Goal: Task Accomplishment & Management: Manage account settings

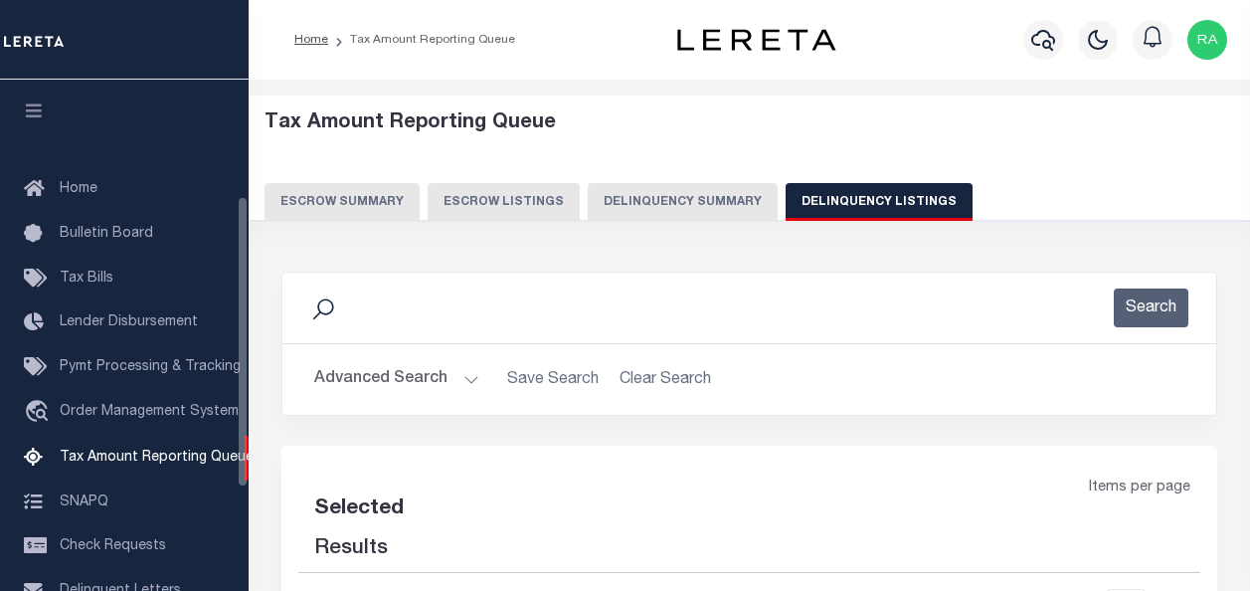
select select
select select "100"
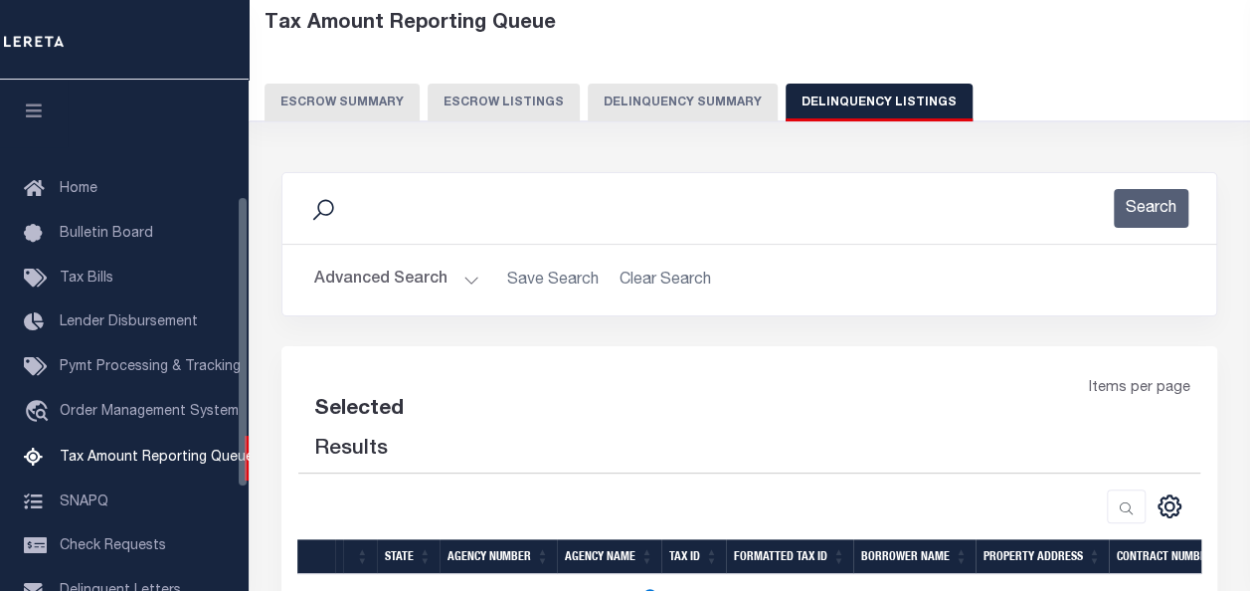
select select "100"
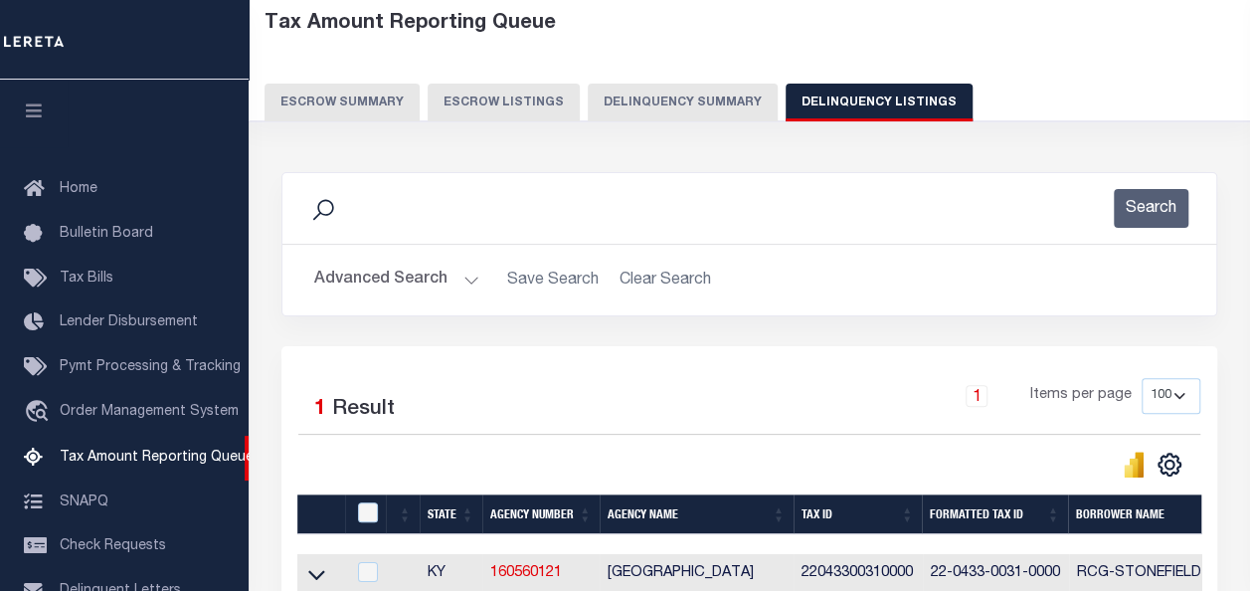
scroll to position [203, 0]
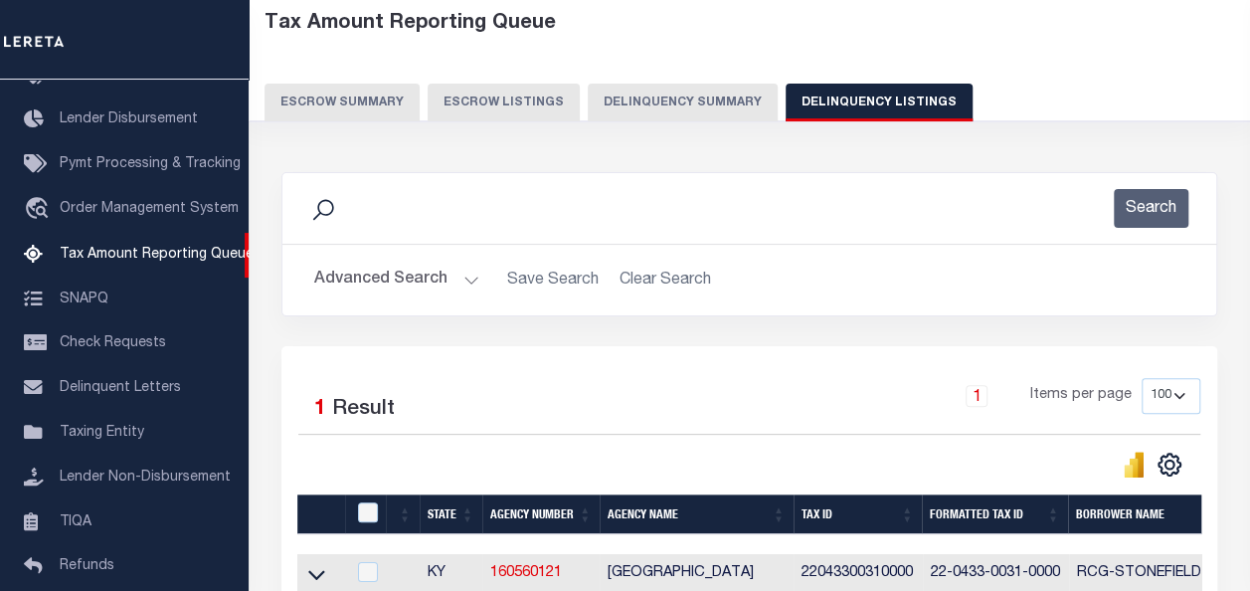
click at [368, 278] on button "Advanced Search" at bounding box center [396, 280] width 165 height 39
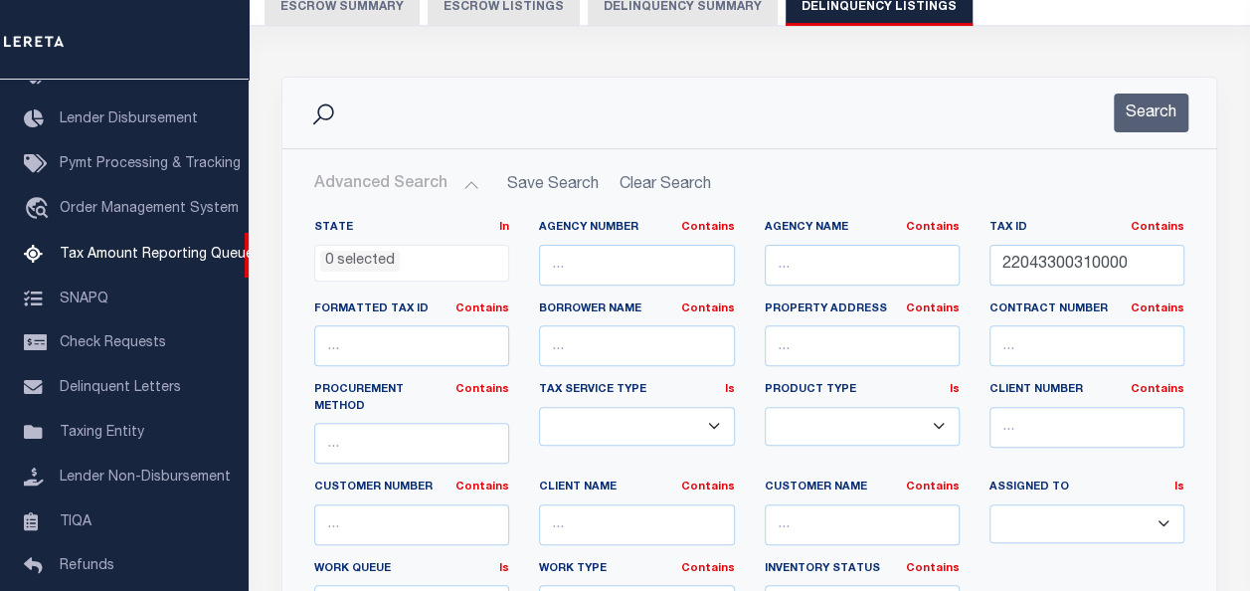
scroll to position [199, 0]
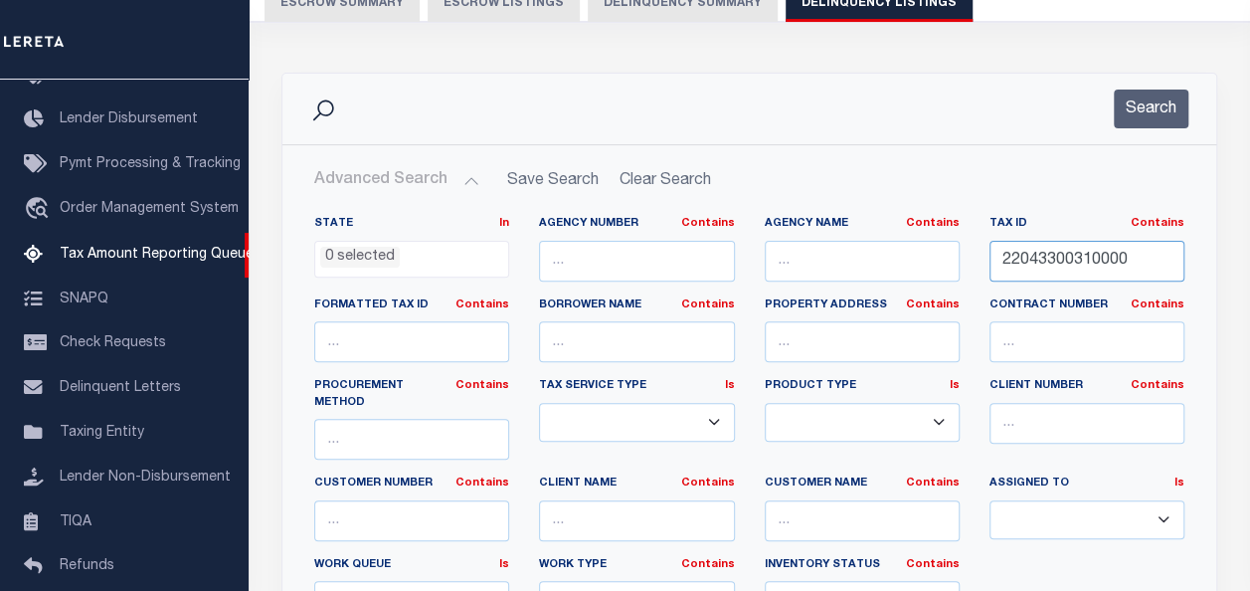
drag, startPoint x: 1136, startPoint y: 256, endPoint x: 905, endPoint y: 251, distance: 230.8
click at [906, 251] on div "State In In AK AL AR AZ CA CO CT DC DE FL GA GU HI IA ID IL IN KS KY LA MA MD M…" at bounding box center [749, 427] width 900 height 422
click at [1160, 109] on button "Search" at bounding box center [1151, 109] width 75 height 39
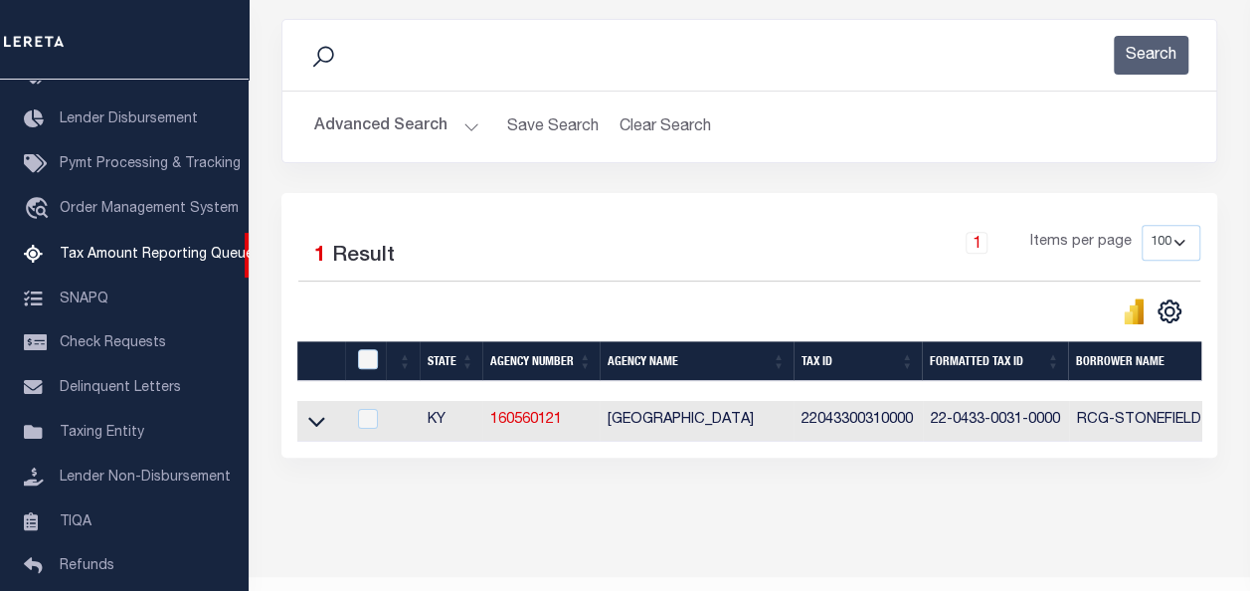
scroll to position [311, 0]
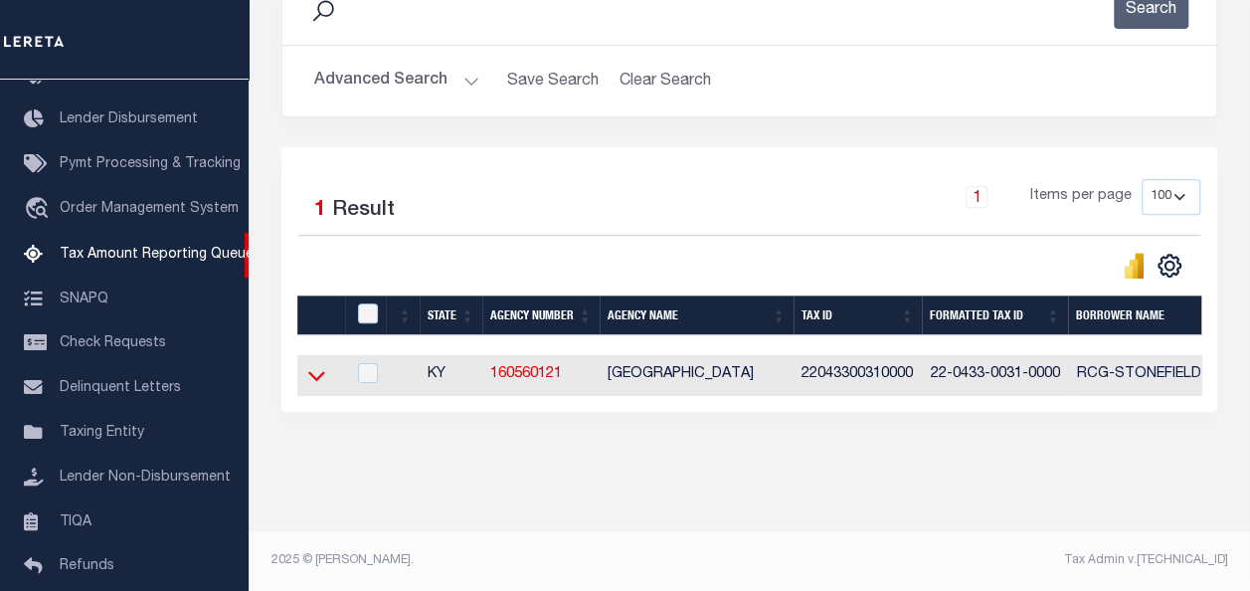
click at [318, 365] on icon at bounding box center [316, 375] width 17 height 21
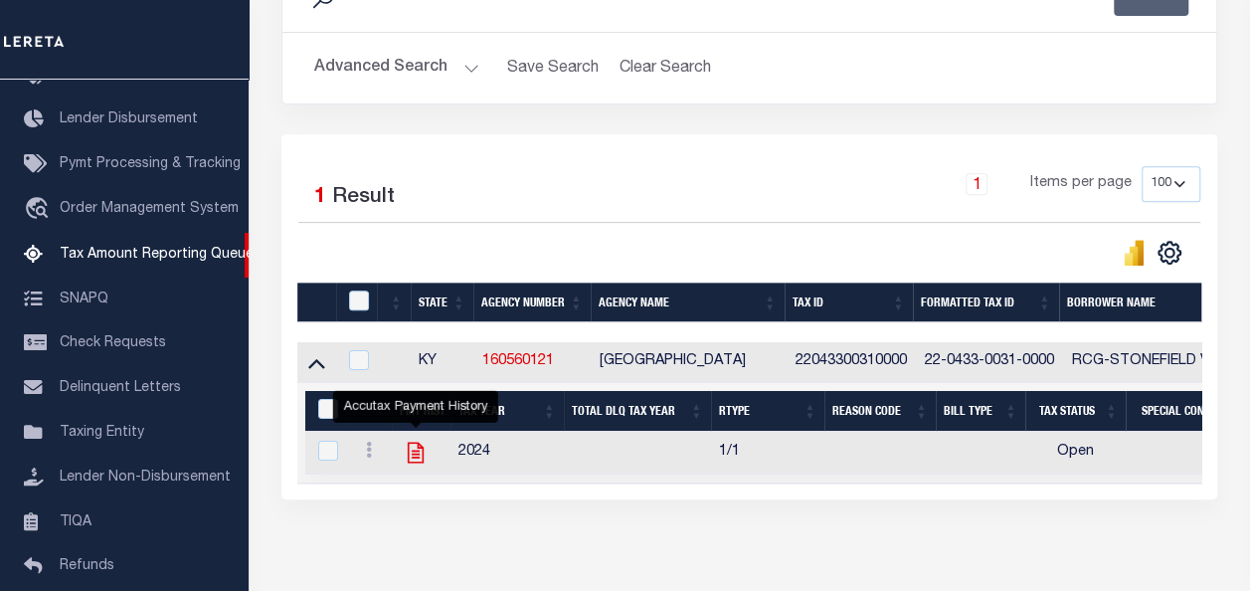
click at [416, 458] on icon "" at bounding box center [416, 453] width 26 height 26
checkbox input "true"
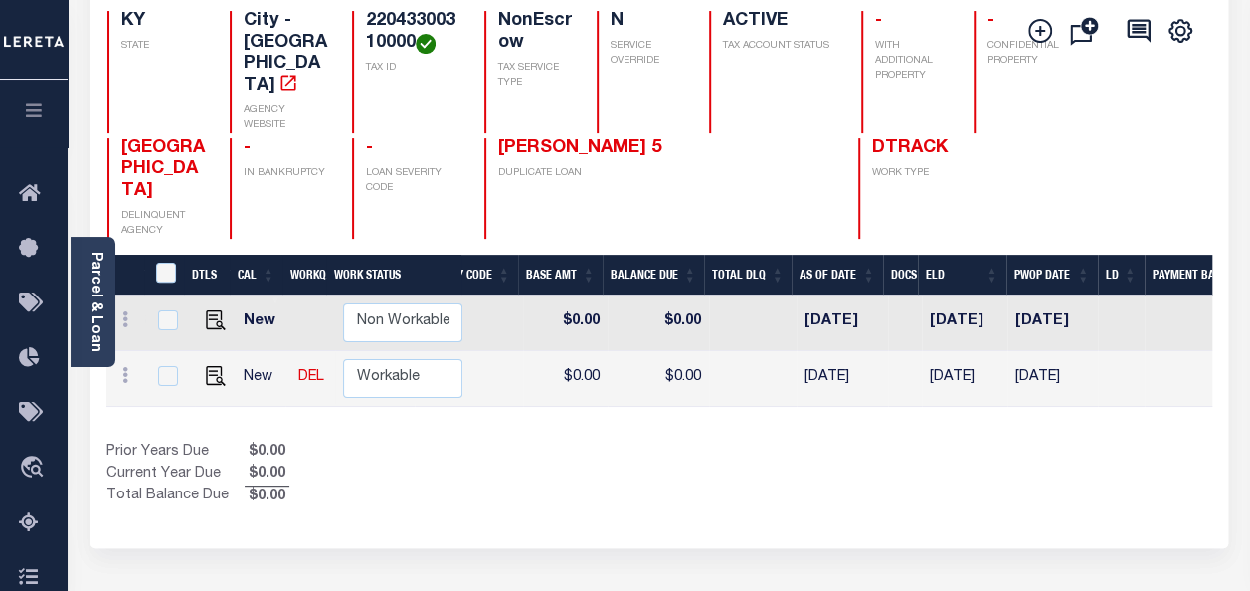
scroll to position [0, 828]
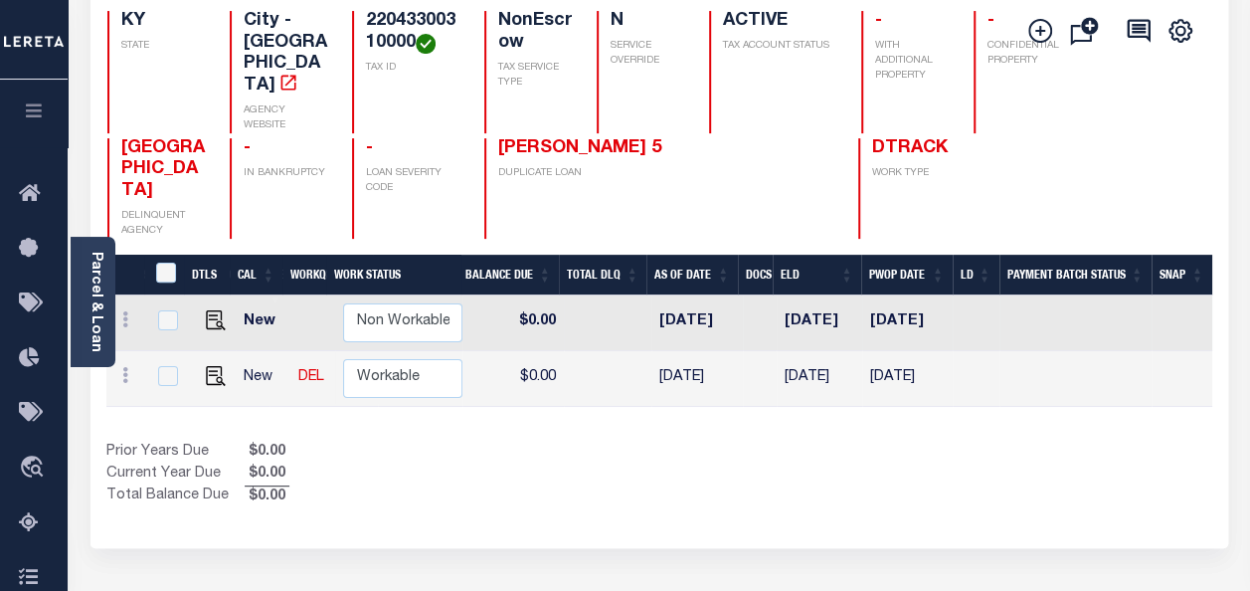
drag, startPoint x: 852, startPoint y: 292, endPoint x: 777, endPoint y: 297, distance: 75.8
click at [777, 297] on td "[DATE]" at bounding box center [819, 323] width 85 height 56
checkbox input "true"
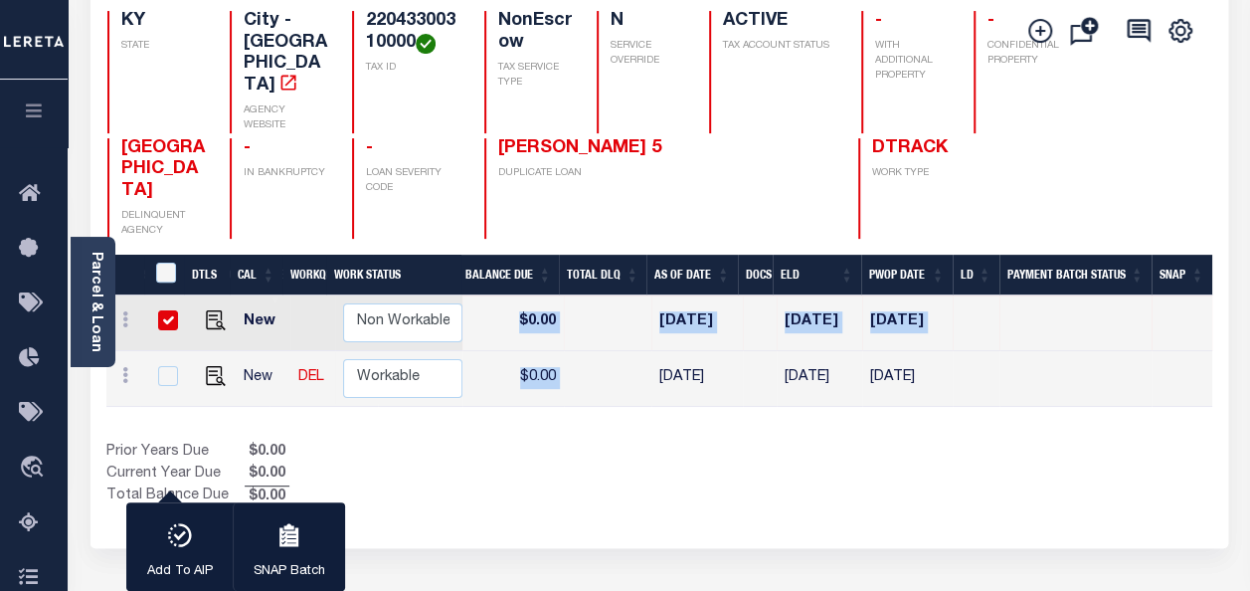
drag, startPoint x: 654, startPoint y: 380, endPoint x: 346, endPoint y: 388, distance: 308.4
click at [347, 389] on div "DTLS CAL WorkQ Work Status Work Type Tax Year RType MPO ReasonCode BillType Tax…" at bounding box center [659, 350] width 1106 height 111
click at [552, 463] on div "Prior Years Due $0.00 Current Year Due $0.00 Total Balance Due $0.00" at bounding box center [382, 475] width 553 height 67
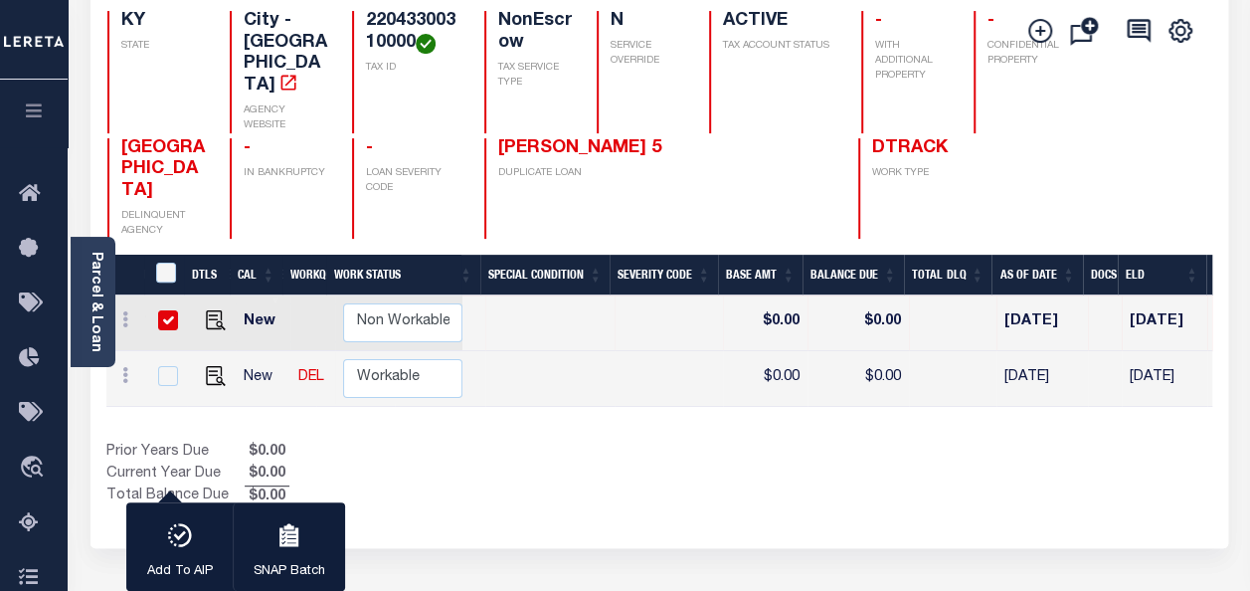
scroll to position [0, 266]
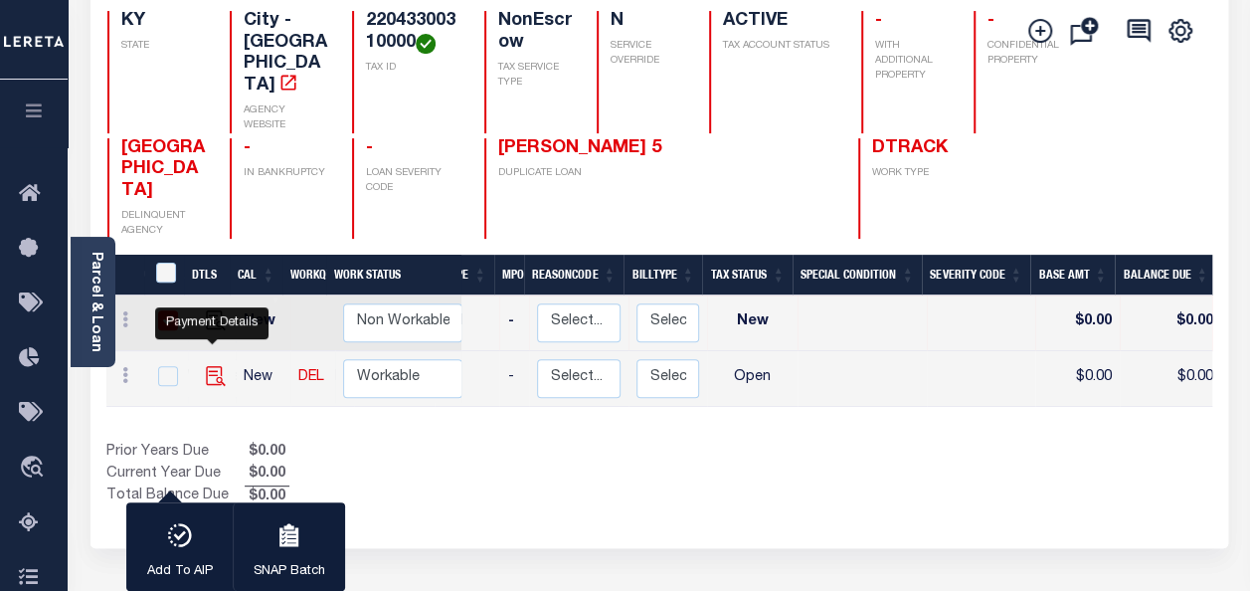
click at [209, 366] on img "" at bounding box center [216, 376] width 20 height 20
checkbox input "true"
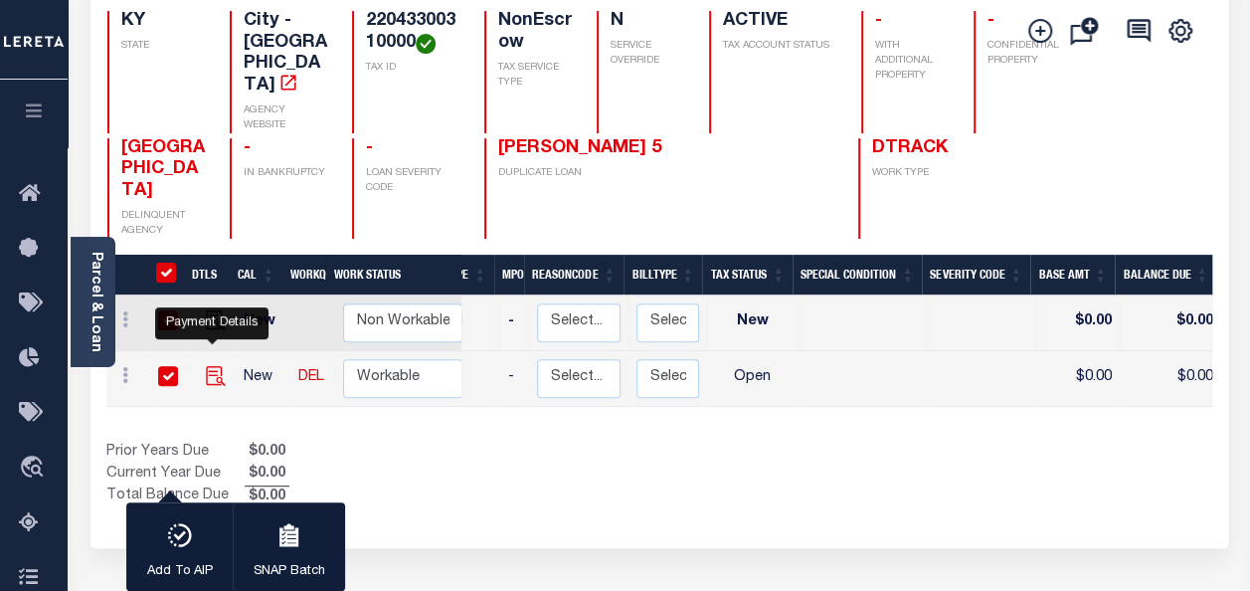
checkbox input "true"
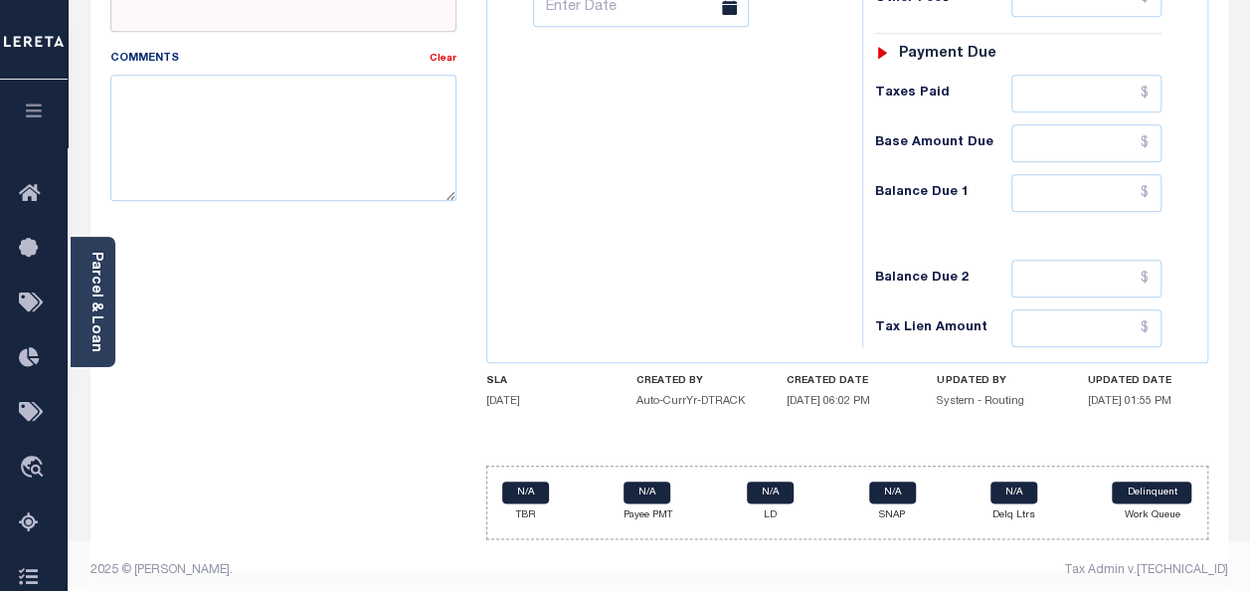
scroll to position [904, 0]
click at [180, 92] on textarea "Comments" at bounding box center [283, 136] width 346 height 125
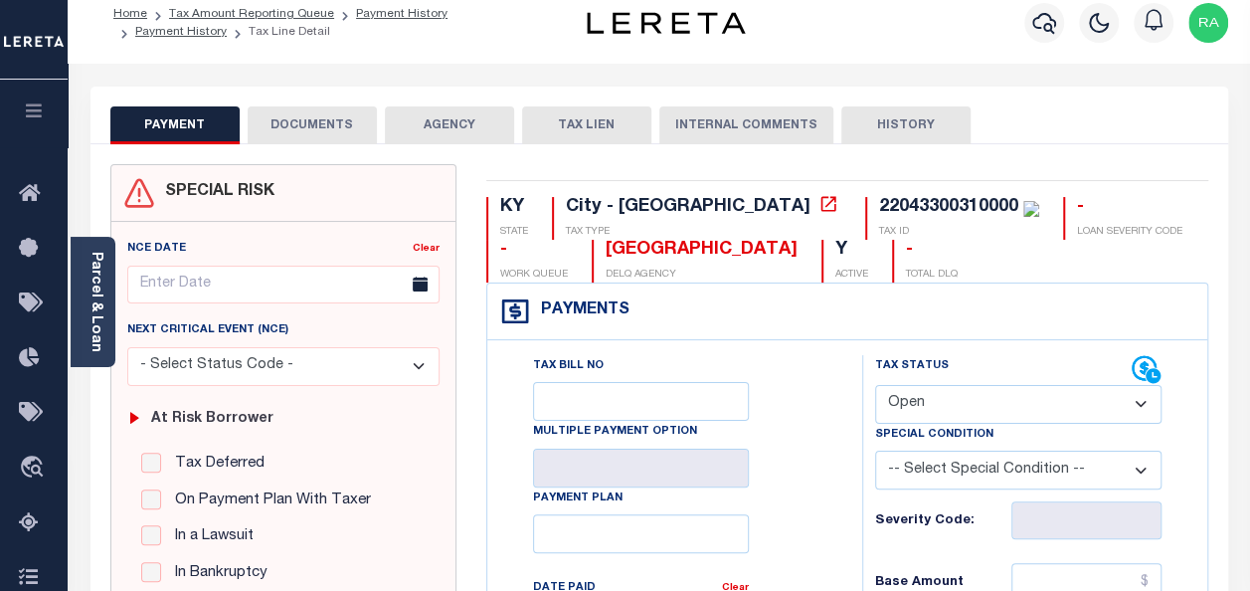
scroll to position [0, 0]
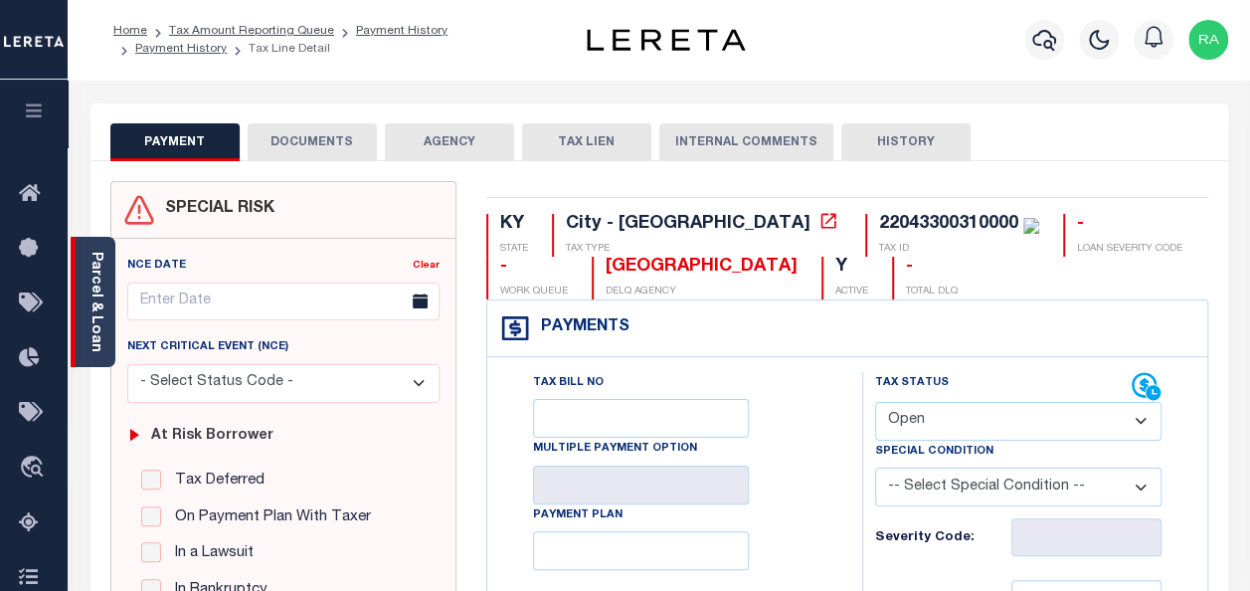
click at [91, 291] on link "Parcel & Loan" at bounding box center [96, 302] width 14 height 100
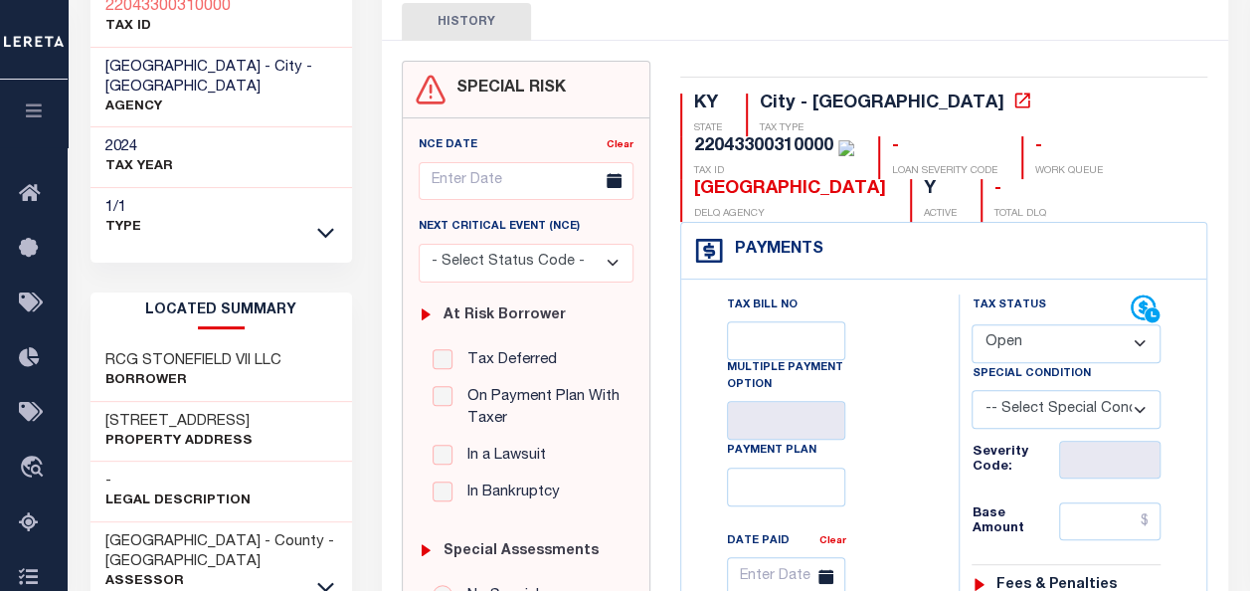
scroll to position [199, 0]
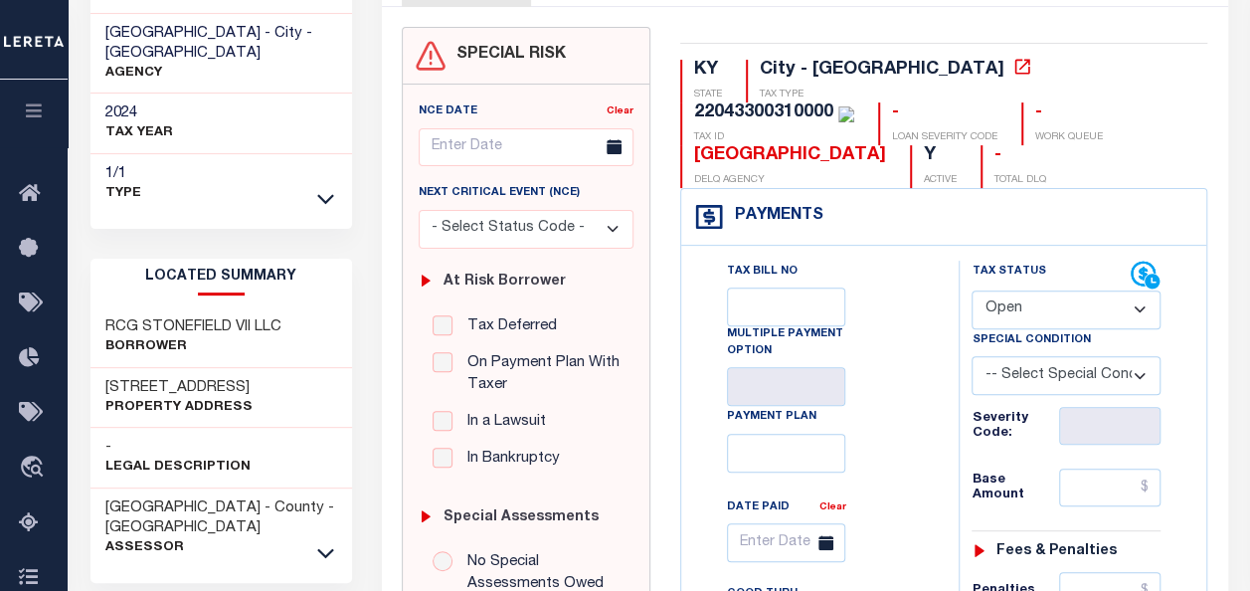
click at [1020, 302] on select "- Select Status Code - Open Due/Unpaid Paid Incomplete No Tax Due Internal Refu…" at bounding box center [1066, 309] width 189 height 39
select select "PYD"
click at [972, 290] on select "- Select Status Code - Open Due/Unpaid Paid Incomplete No Tax Due Internal Refu…" at bounding box center [1066, 309] width 189 height 39
type input "[DATE]"
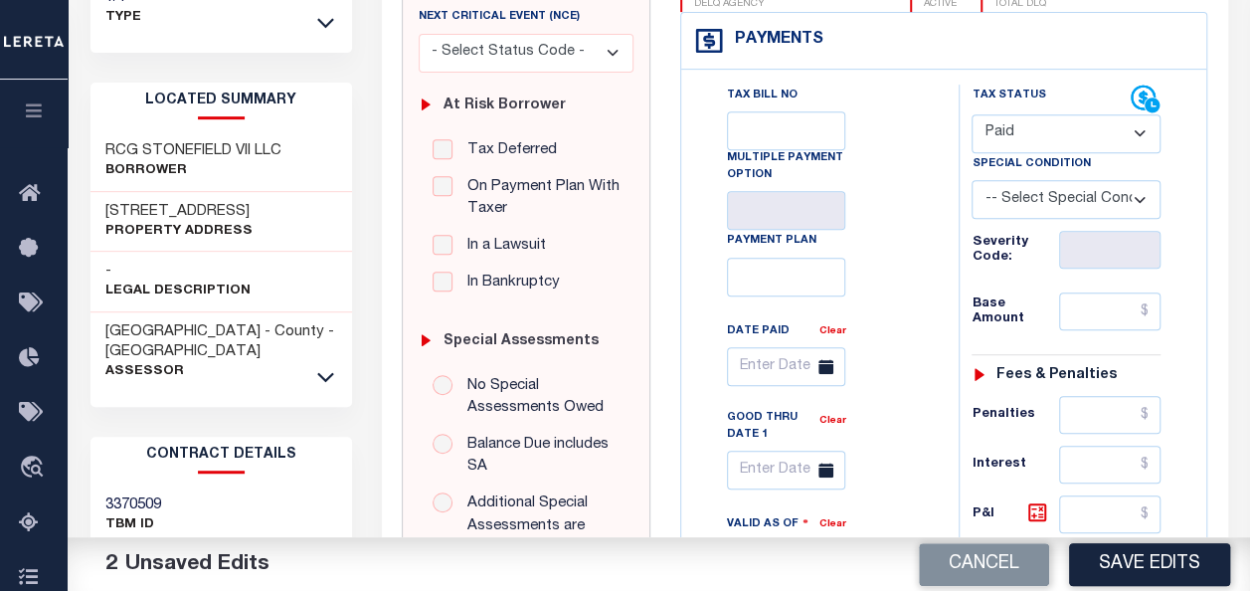
scroll to position [398, 0]
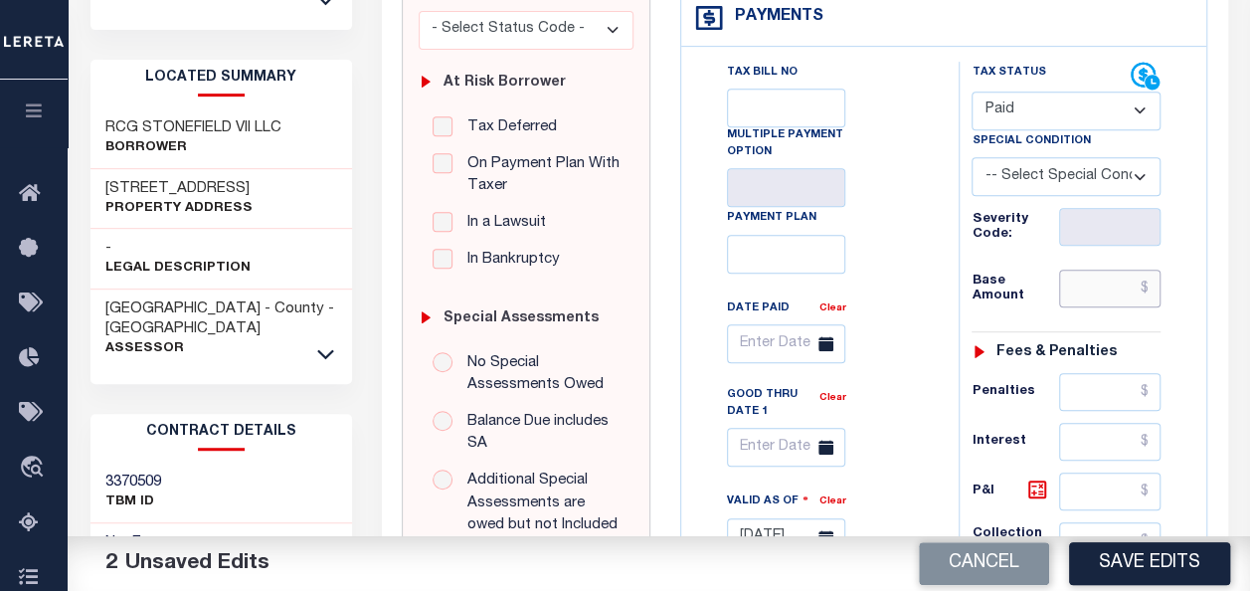
click at [1097, 288] on input "text" at bounding box center [1109, 289] width 101 height 38
type input "$0.00"
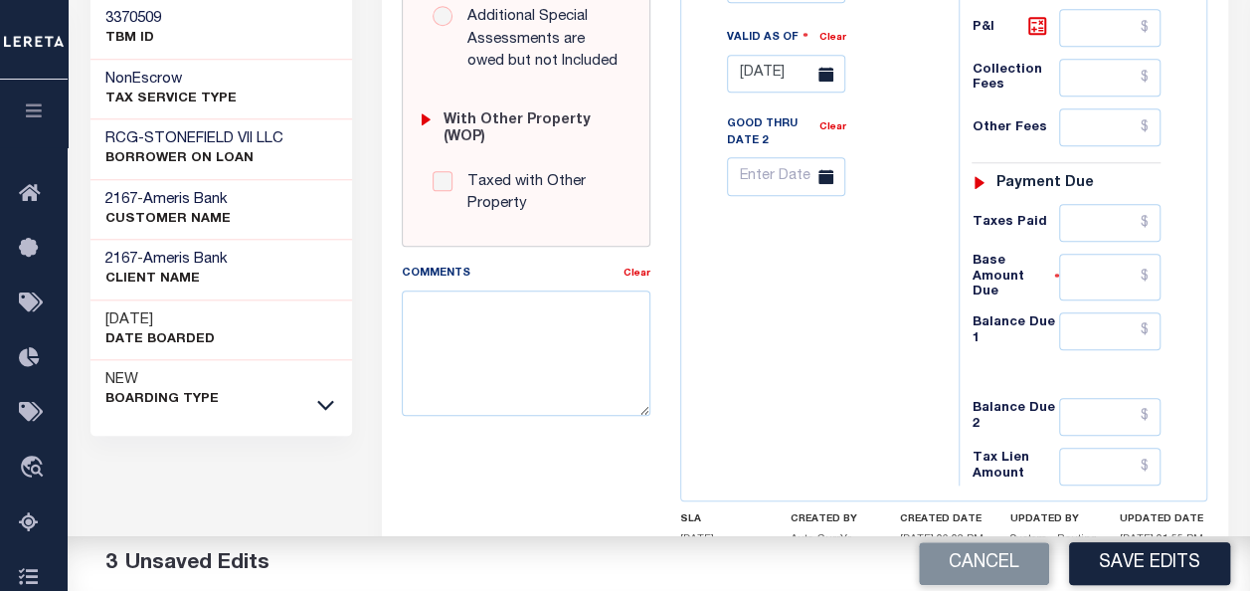
scroll to position [895, 0]
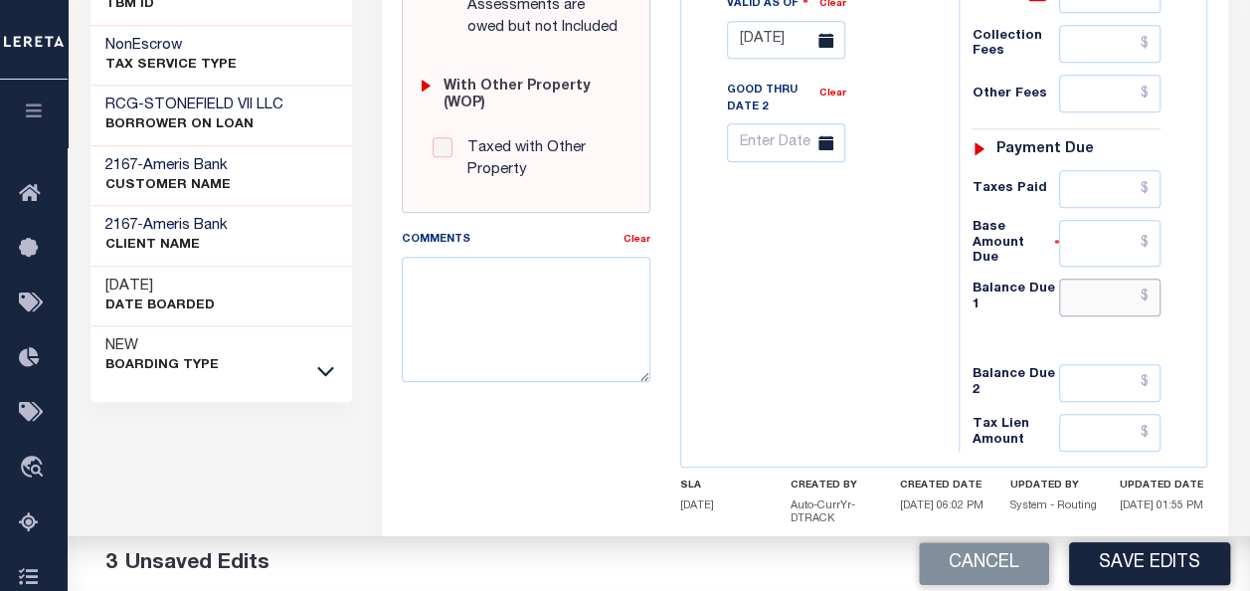
click at [1100, 289] on input "text" at bounding box center [1109, 297] width 101 height 38
type input "$0.00"
click at [516, 272] on textarea "Comments" at bounding box center [526, 319] width 249 height 125
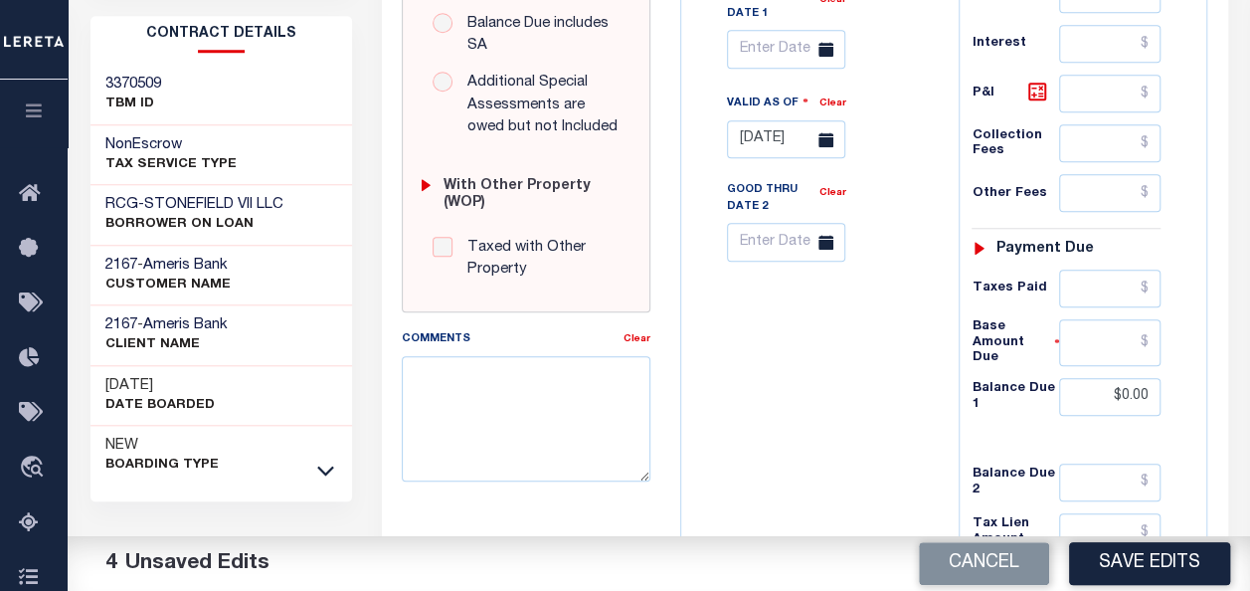
scroll to position [1005, 0]
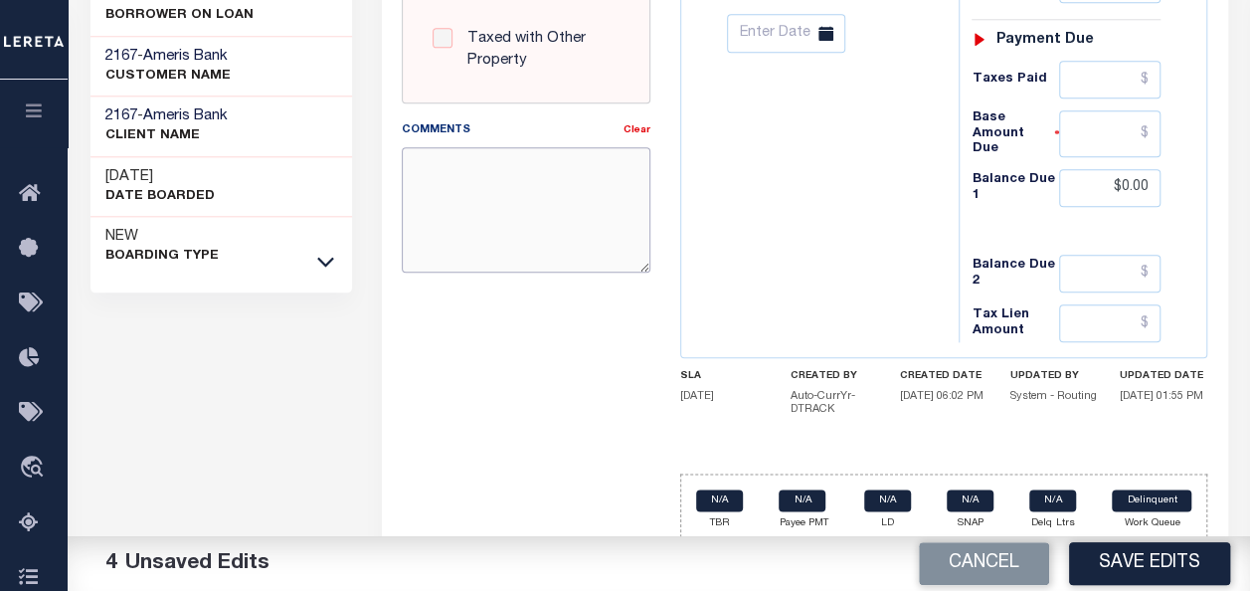
click at [513, 182] on textarea "Comments" at bounding box center [526, 209] width 249 height 125
type textarea "A"
click at [465, 218] on textarea "09/03/2025- As per email response confirmed" at bounding box center [526, 209] width 249 height 125
click at [553, 171] on textarea "09/03/2025- As per email response confirmed" at bounding box center [526, 209] width 249 height 125
paste textarea "Charlotte Gross City Clerk City of Blue Ridge Manor"
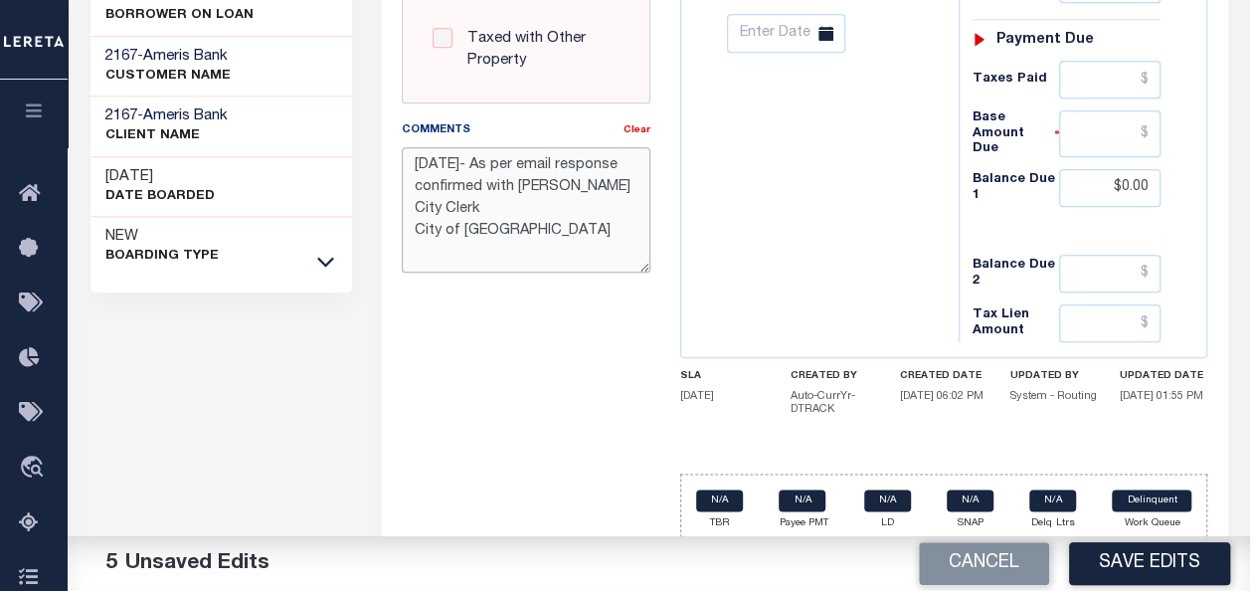
scroll to position [12, 0]
click at [416, 200] on textarea "09/03/2025- As per email response confirmed with Charlotte Gross City Clerk Cit…" at bounding box center [526, 209] width 249 height 125
click at [583, 207] on textarea "09/03/2025- As per email response confirmed with Charlotte Gross City Clerk Cit…" at bounding box center [526, 209] width 249 height 125
click at [564, 233] on textarea "09/03/2025- As per email response confirmed with Charlotte Gross City Clerk Cit…" at bounding box center [526, 209] width 249 height 125
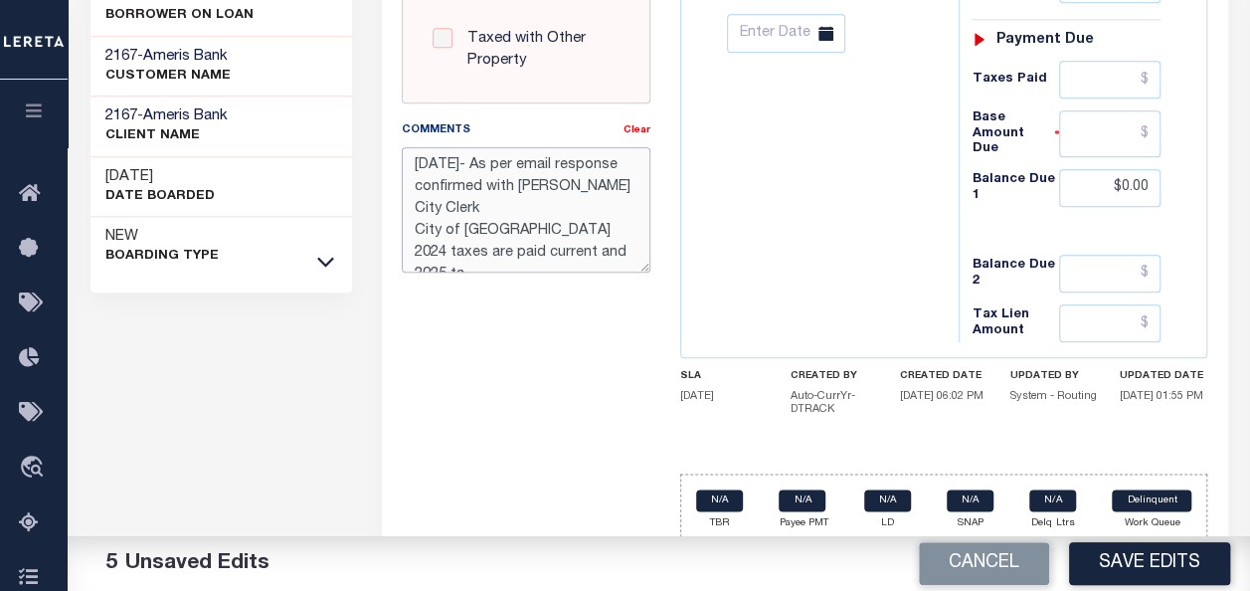
scroll to position [12, 0]
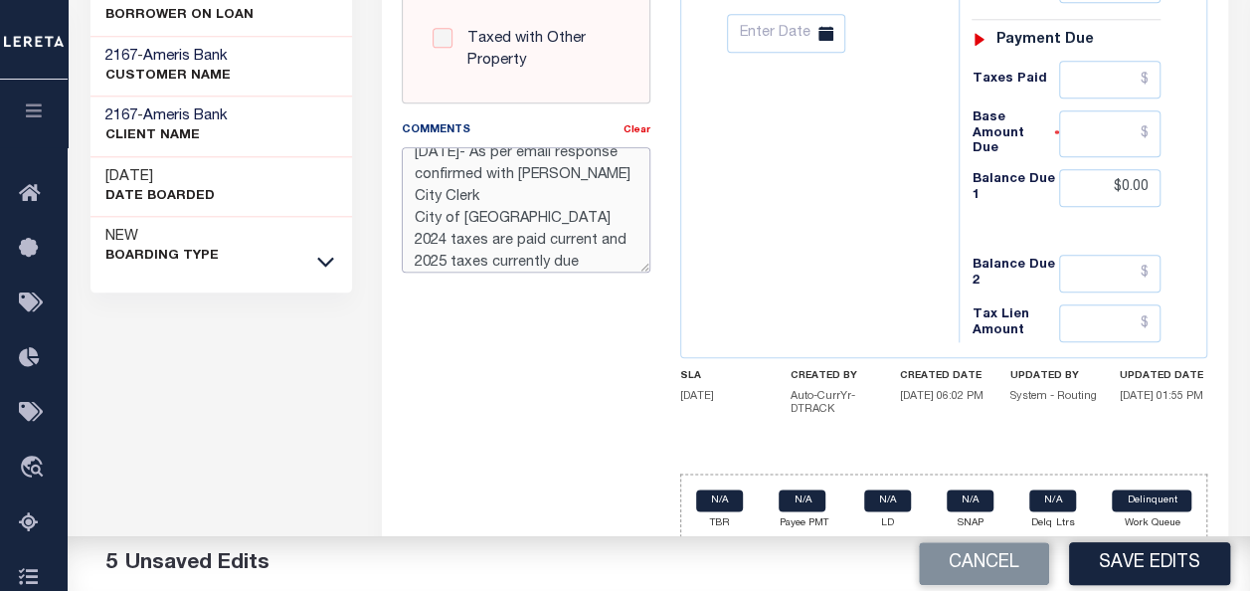
click at [557, 243] on textarea "09/03/2025- As per email response confirmed with Charlotte Gross City Clerk Cit…" at bounding box center [526, 209] width 249 height 125
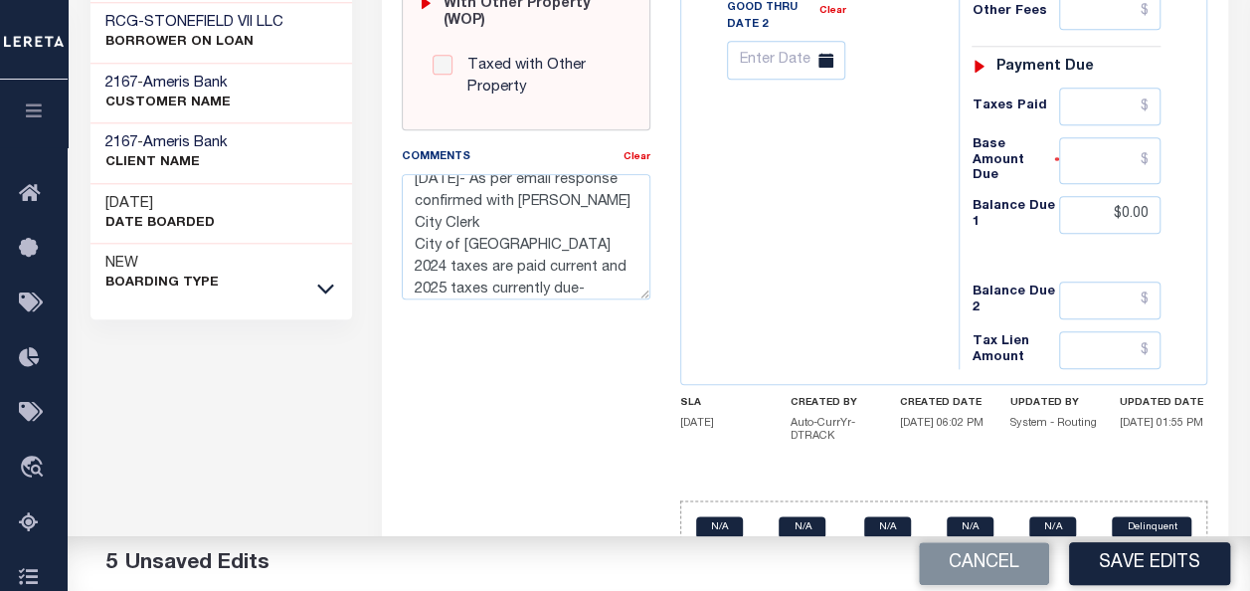
scroll to position [1005, 0]
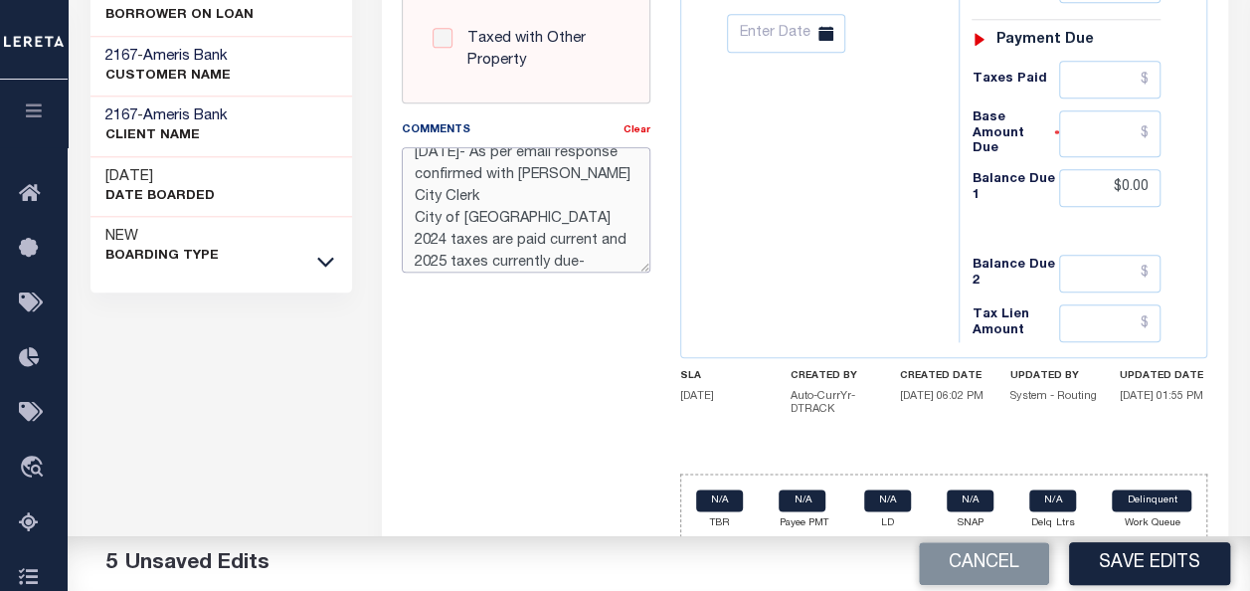
click at [557, 243] on textarea "09/03/2025- As per email response confirmed with Charlotte Gross City Clerk Cit…" at bounding box center [526, 209] width 249 height 125
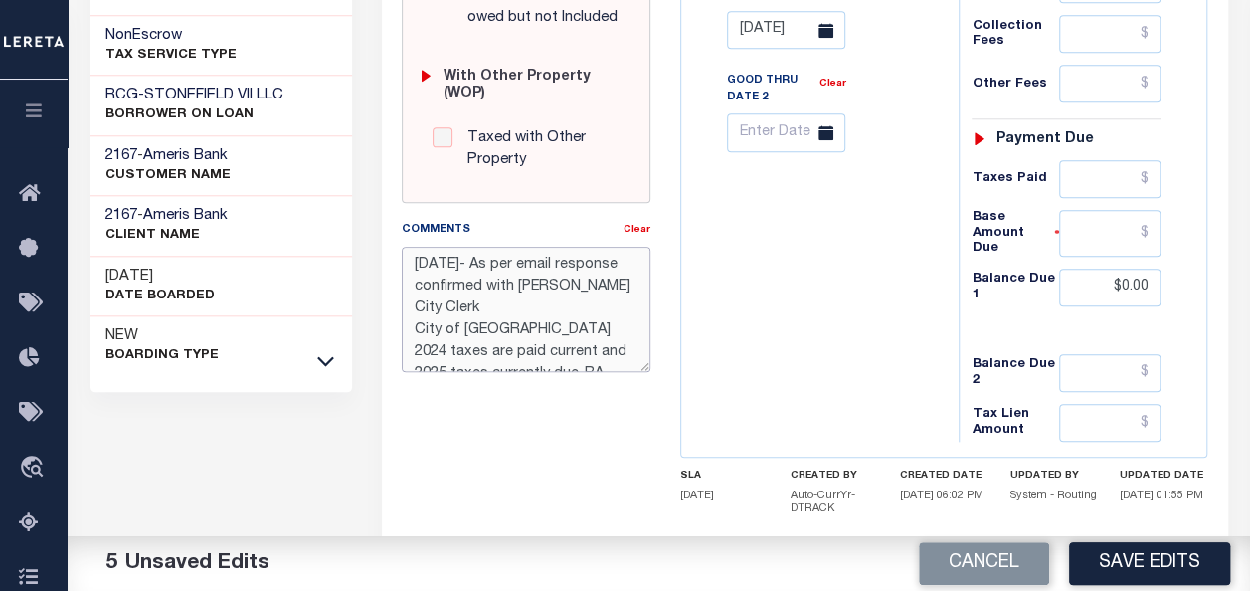
scroll to position [0, 0]
drag, startPoint x: 580, startPoint y: 306, endPoint x: 415, endPoint y: 307, distance: 165.1
click at [415, 307] on textarea "09/03/2025- As per email response confirmed with Charlotte Gross City Clerk Cit…" at bounding box center [526, 309] width 249 height 125
click at [485, 332] on textarea "09/03/2025- As per email response confirmed with Charlotte Gross City Clerk, 20…" at bounding box center [526, 309] width 249 height 125
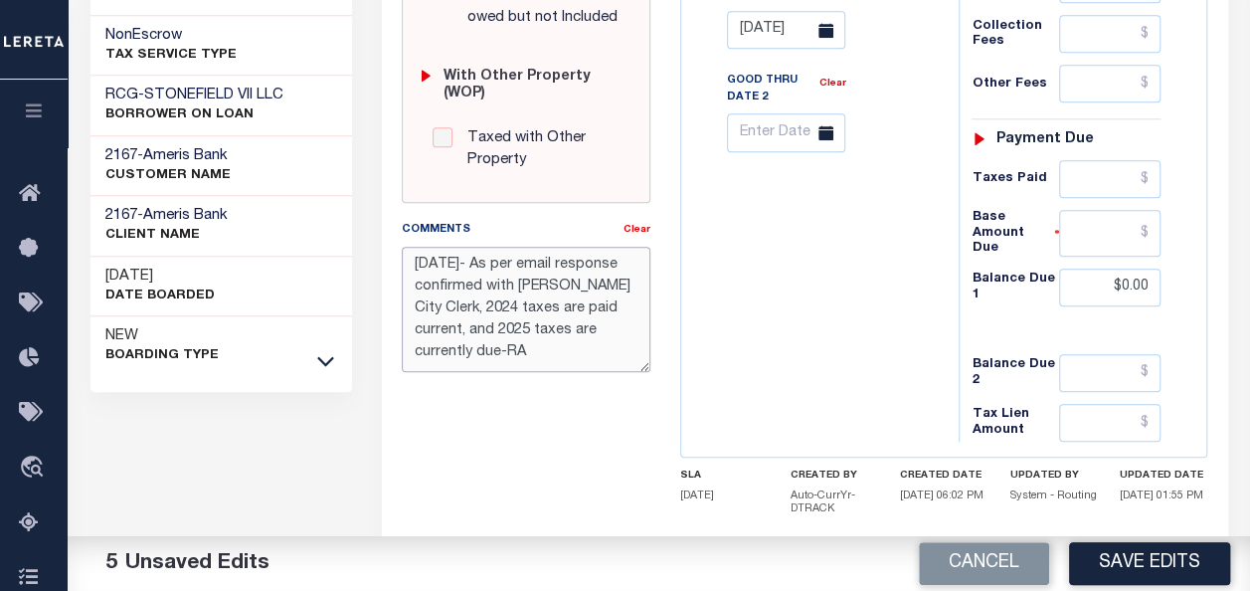
click at [440, 312] on textarea "09/03/2025- As per email response confirmed with Charlotte Gross City Clerk, 20…" at bounding box center [526, 309] width 249 height 125
type textarea "09/03/2025- As per email response confirmed with Charlotte Gross City Clerk, 20…"
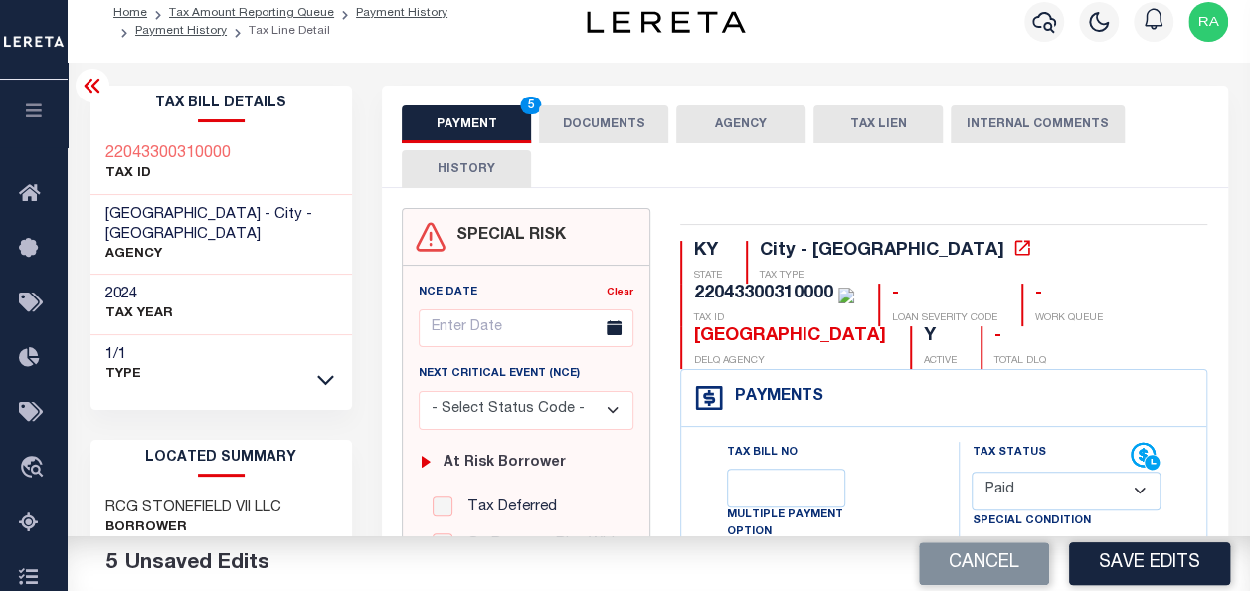
scroll to position [0, 0]
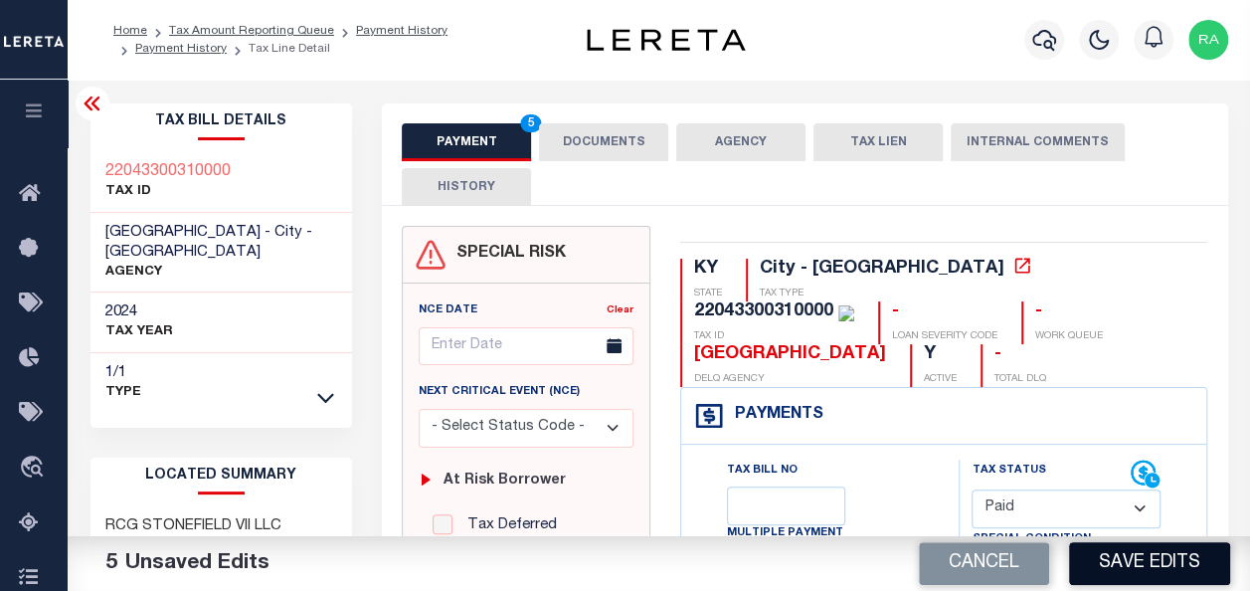
click at [1148, 565] on button "Save Edits" at bounding box center [1149, 563] width 161 height 43
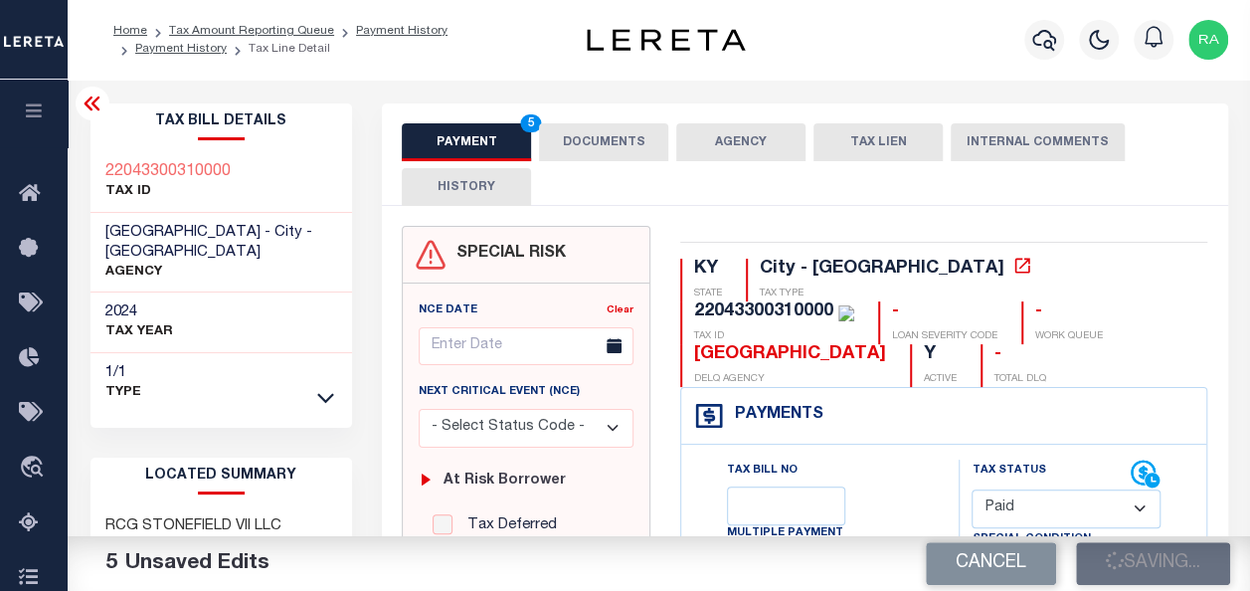
checkbox input "false"
type textarea "09/03/2025- As per email response confirmed with Charlotte Gross City Clerk, 20…"
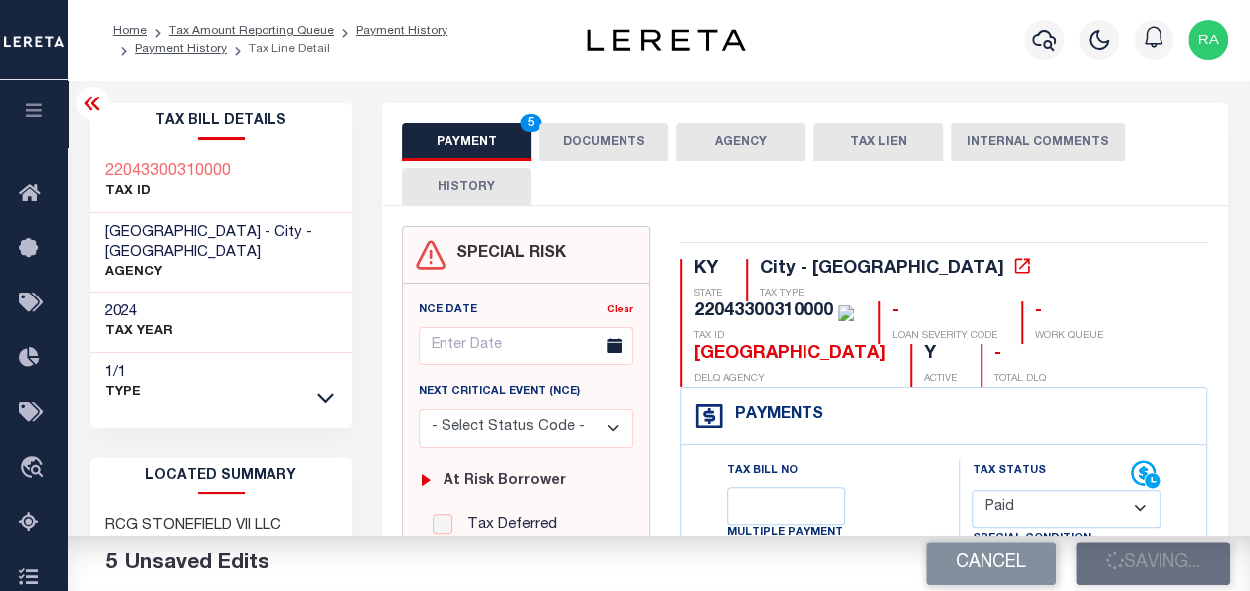
type input "$0"
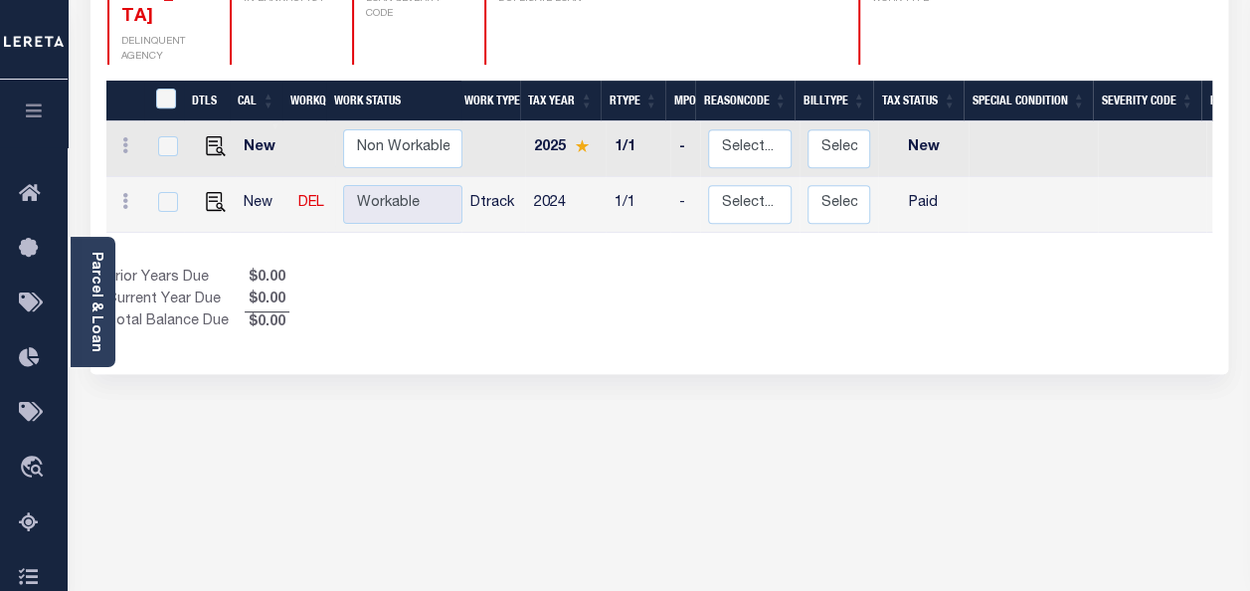
scroll to position [398, 0]
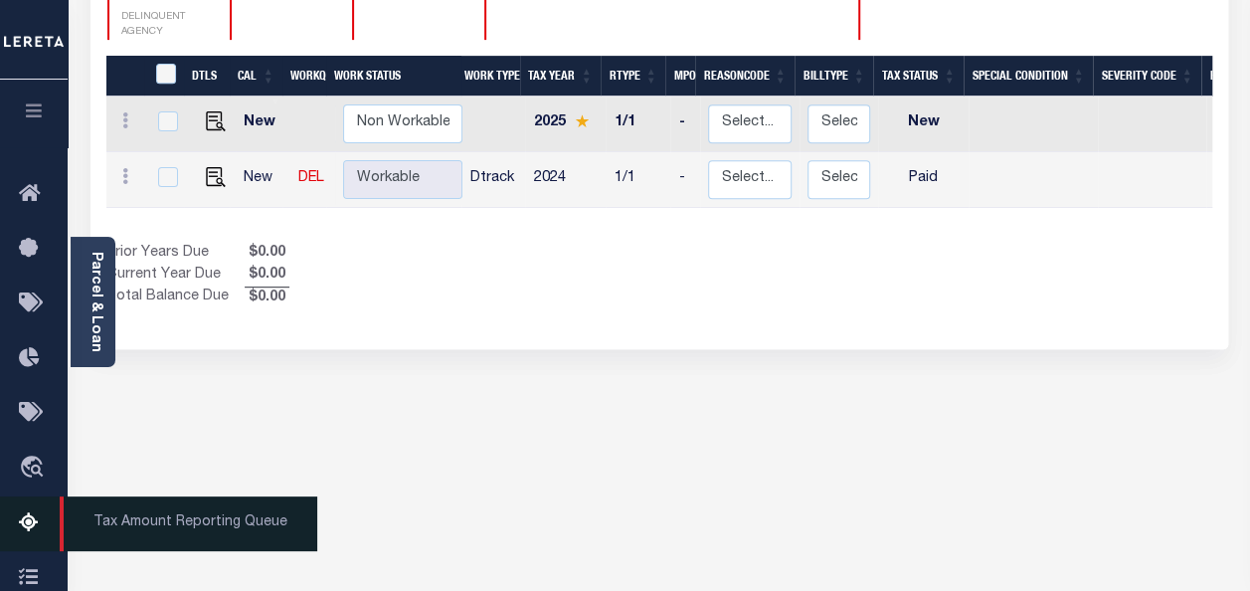
click at [24, 519] on icon at bounding box center [35, 523] width 32 height 25
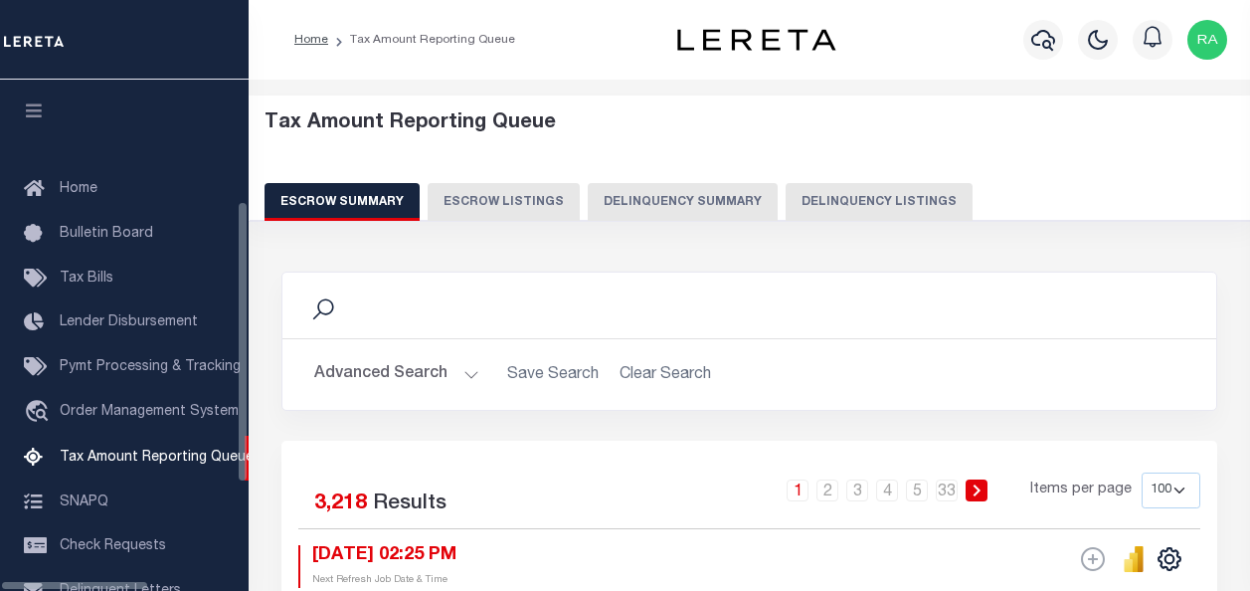
click at [831, 206] on button "Delinquency Listings" at bounding box center [879, 202] width 187 height 38
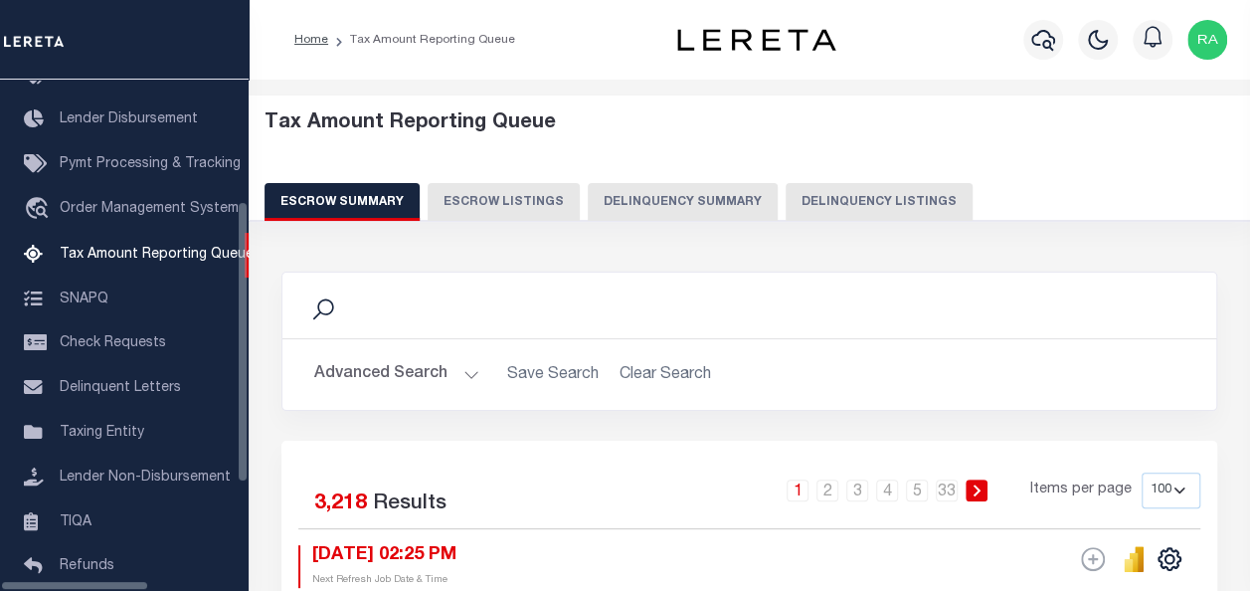
select select "100"
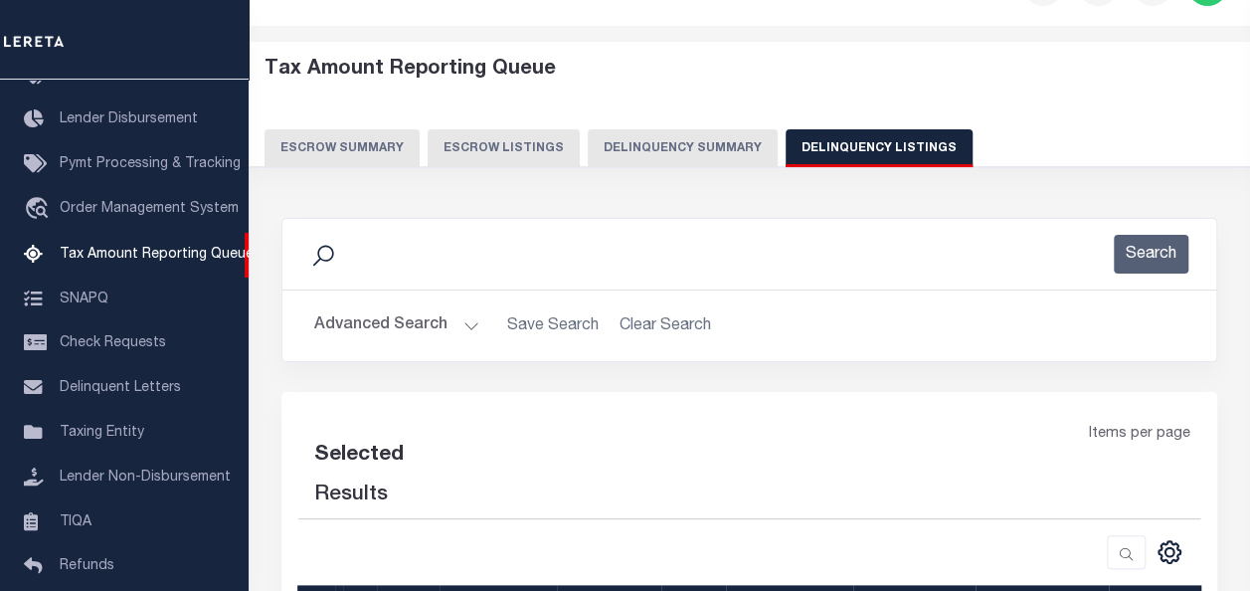
select select "100"
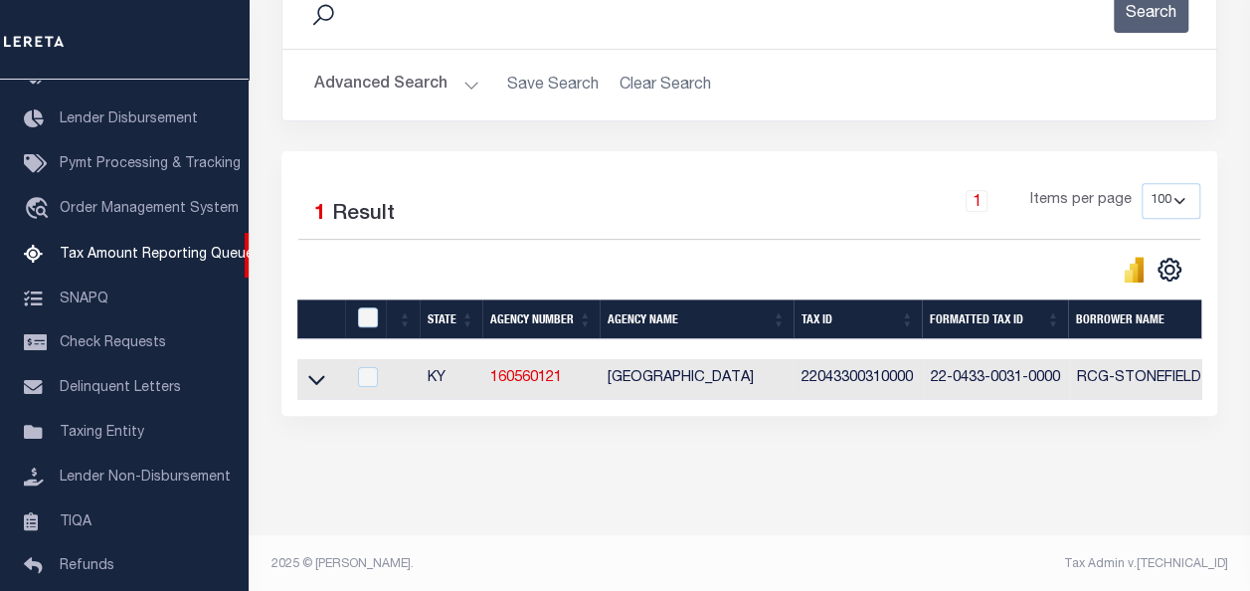
scroll to position [298, 0]
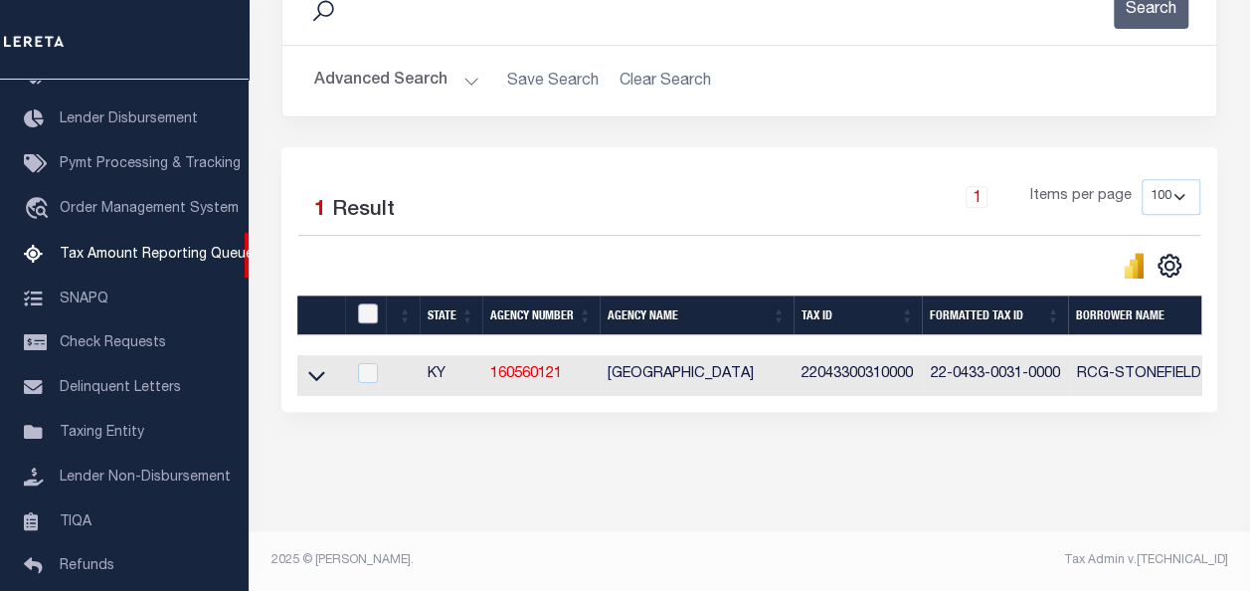
click at [362, 315] on input "checkbox" at bounding box center [368, 313] width 20 height 20
checkbox input "true"
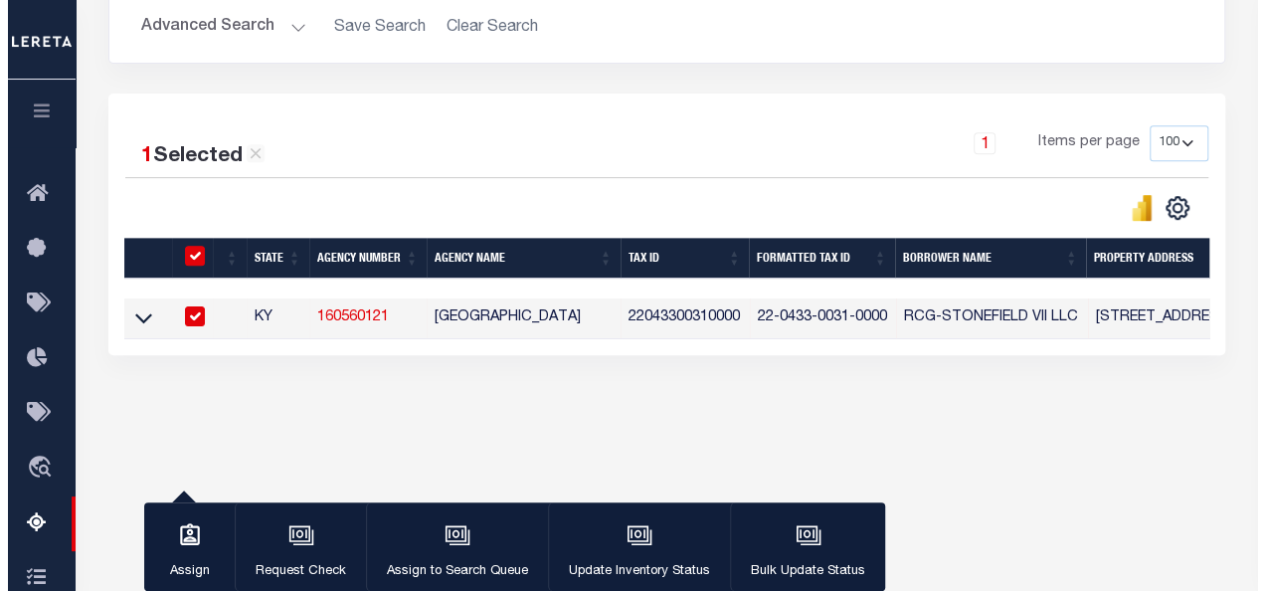
scroll to position [463, 0]
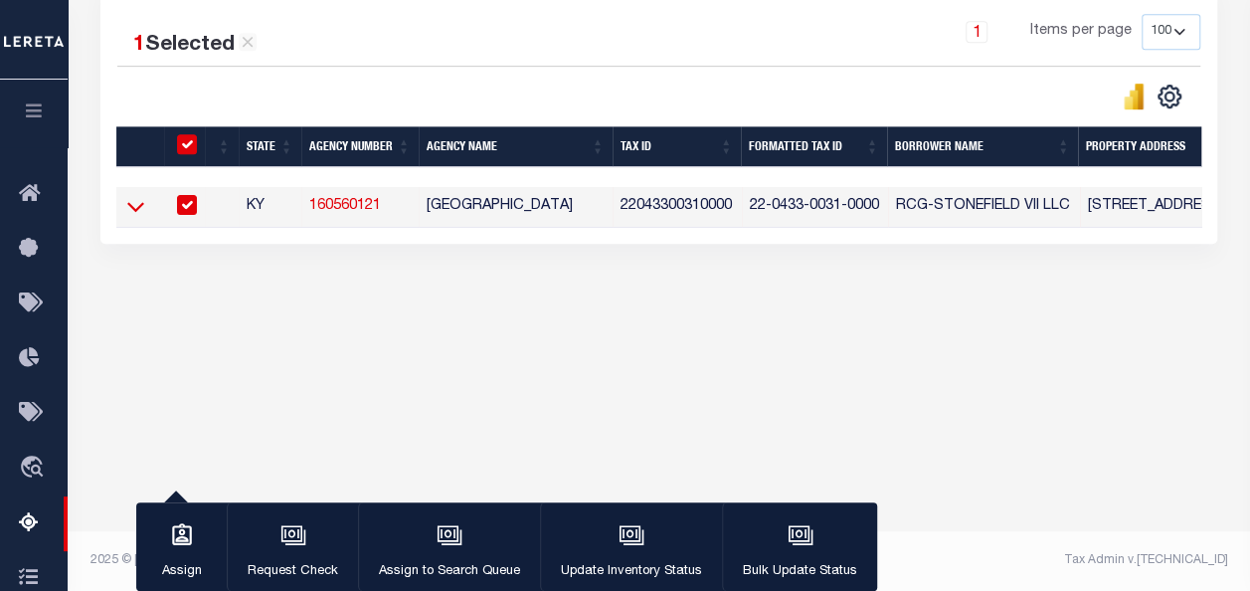
click at [133, 211] on icon at bounding box center [135, 208] width 17 height 10
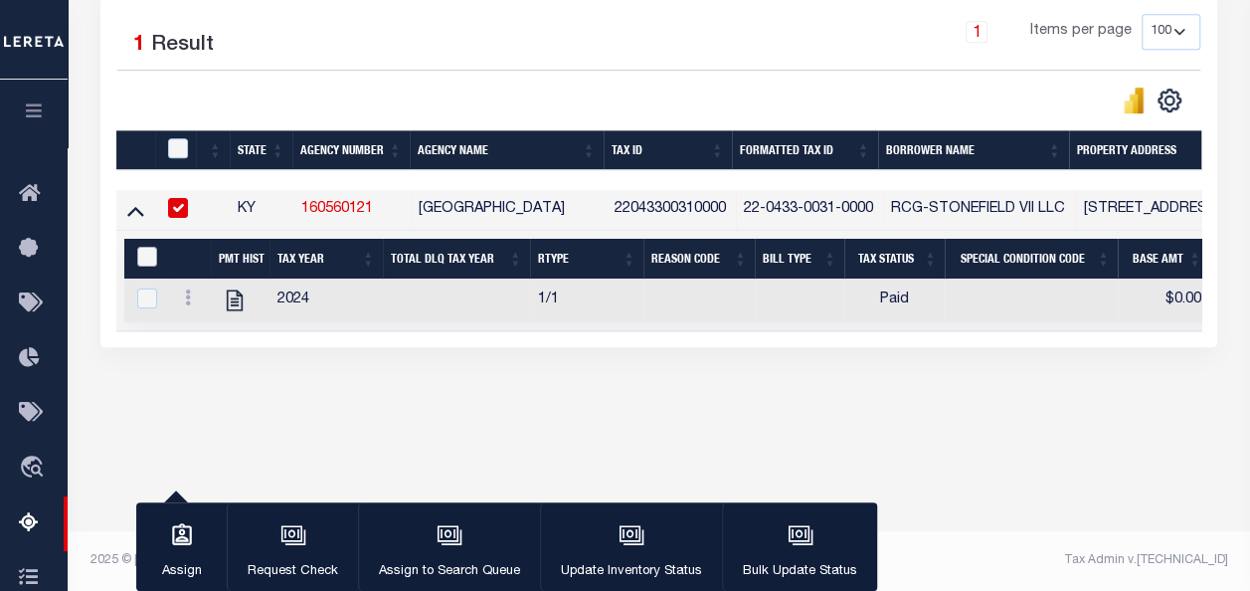
click at [151, 257] on input "&nbsp;" at bounding box center [147, 257] width 20 height 20
checkbox input "true"
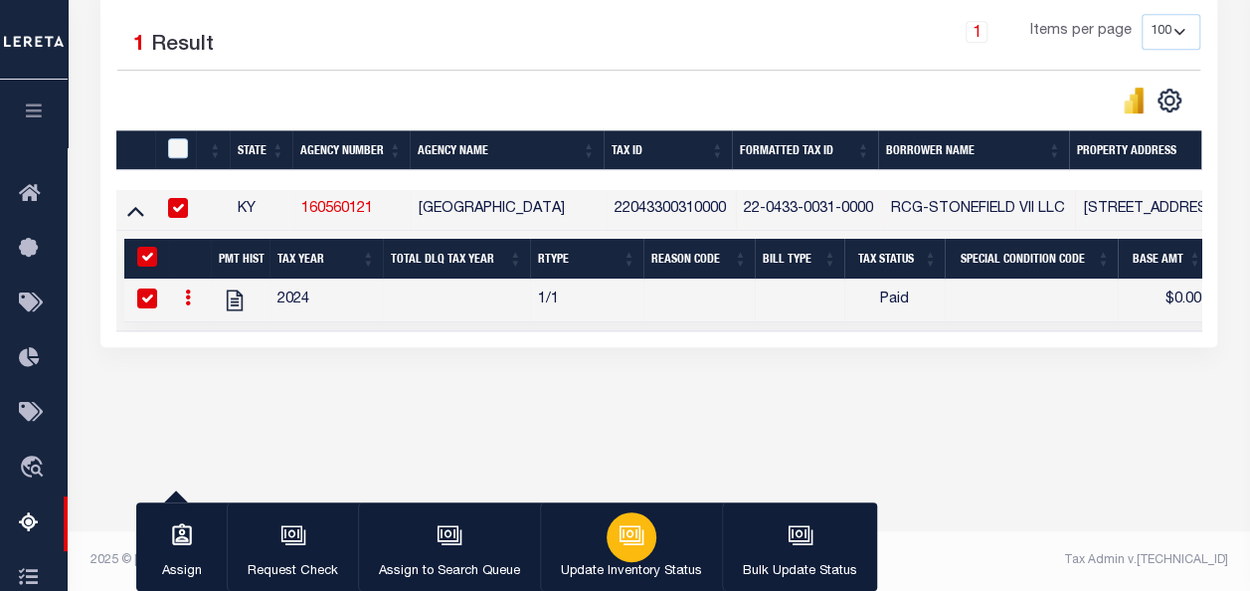
click at [625, 534] on icon "button" at bounding box center [632, 535] width 26 height 26
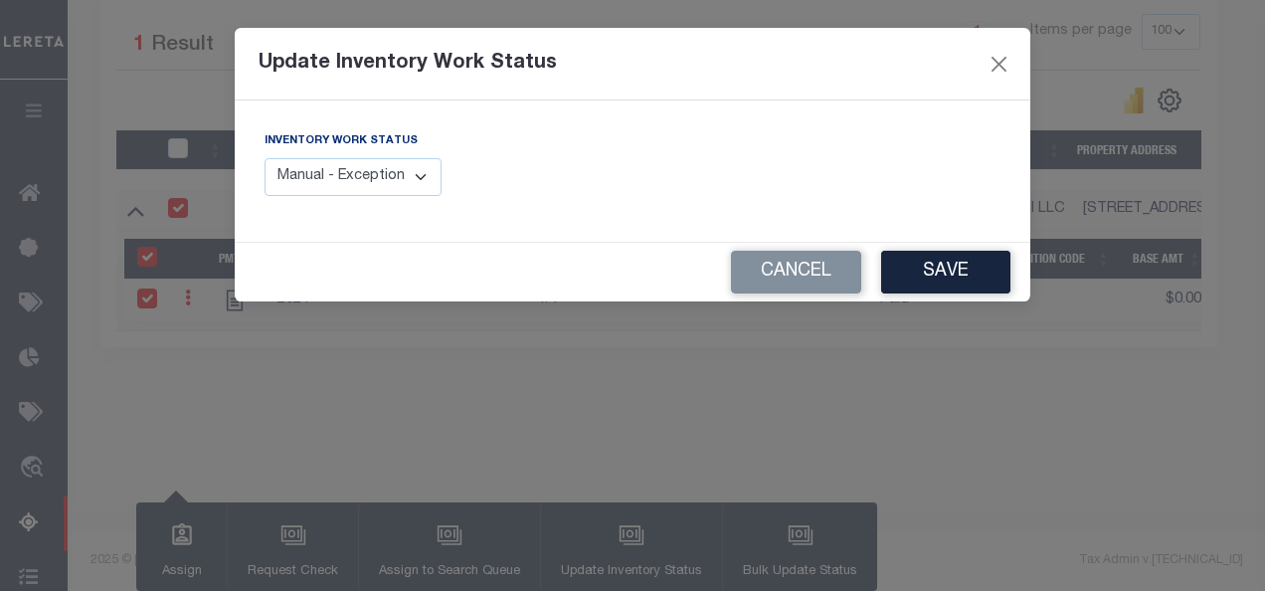
click at [421, 175] on select "Manual - Exception Pended - Awaiting Search Late Add Exception Completed" at bounding box center [353, 177] width 177 height 39
select select "4"
click at [265, 158] on select "Manual - Exception Pended - Awaiting Search Late Add Exception Completed" at bounding box center [353, 177] width 177 height 39
click at [935, 275] on button "Save" at bounding box center [945, 272] width 129 height 43
